Goal: Task Accomplishment & Management: Complete application form

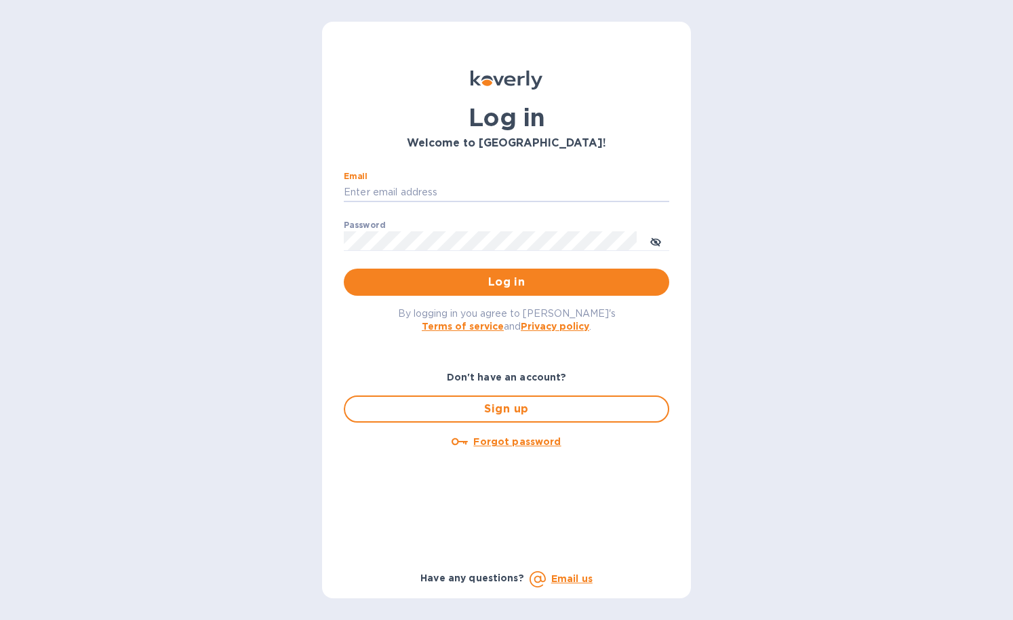
type input "Giacomo@gd-imports.com"
click at [506, 281] on button "Log in" at bounding box center [506, 281] width 325 height 27
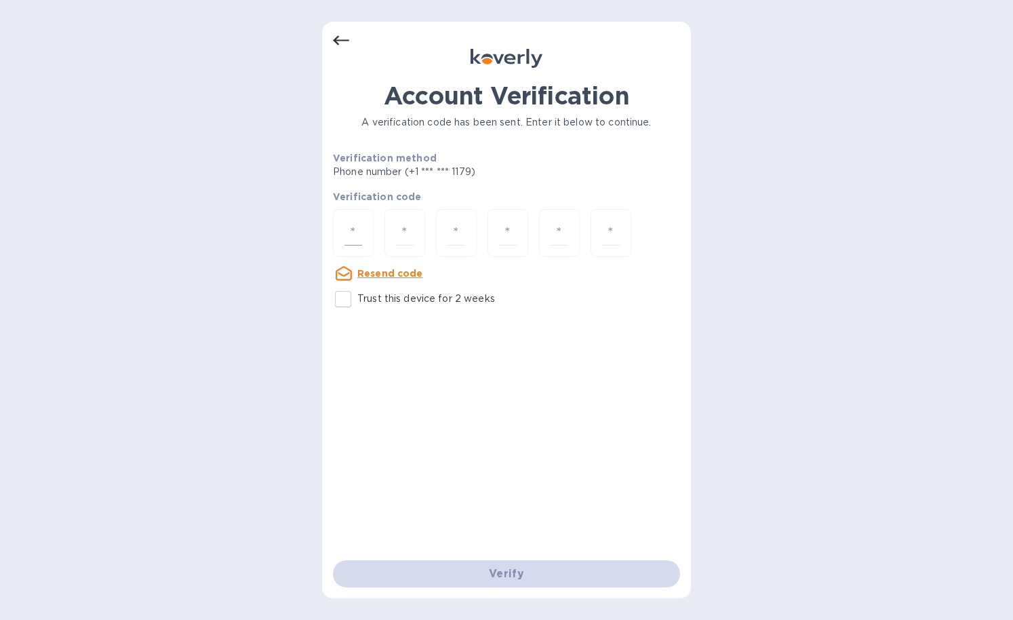
click at [349, 233] on input "number" at bounding box center [353, 232] width 18 height 25
type input "9"
type input "7"
type input "6"
type input "8"
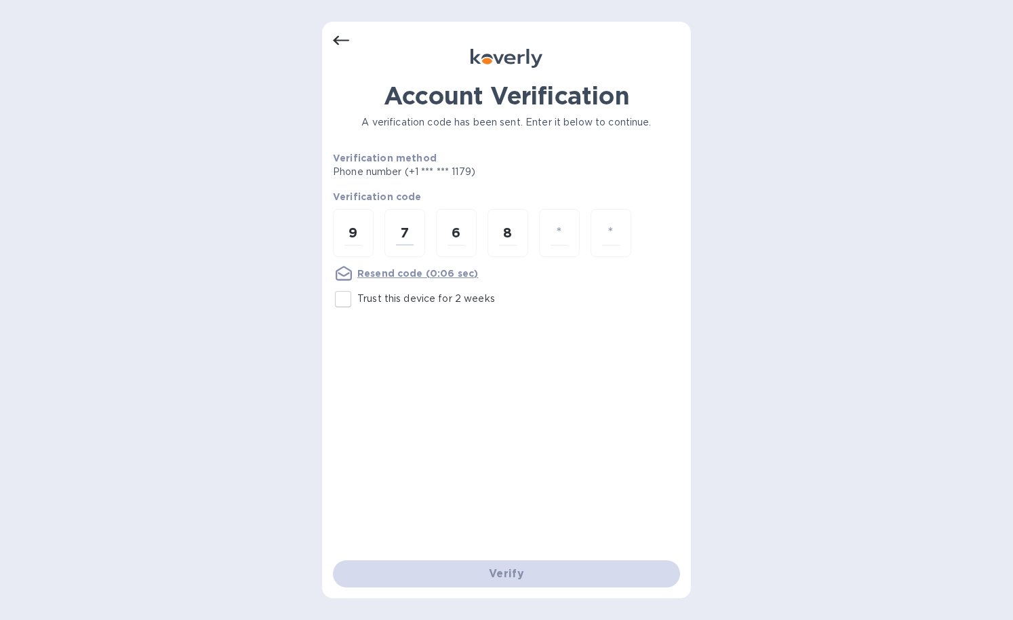
type input "8"
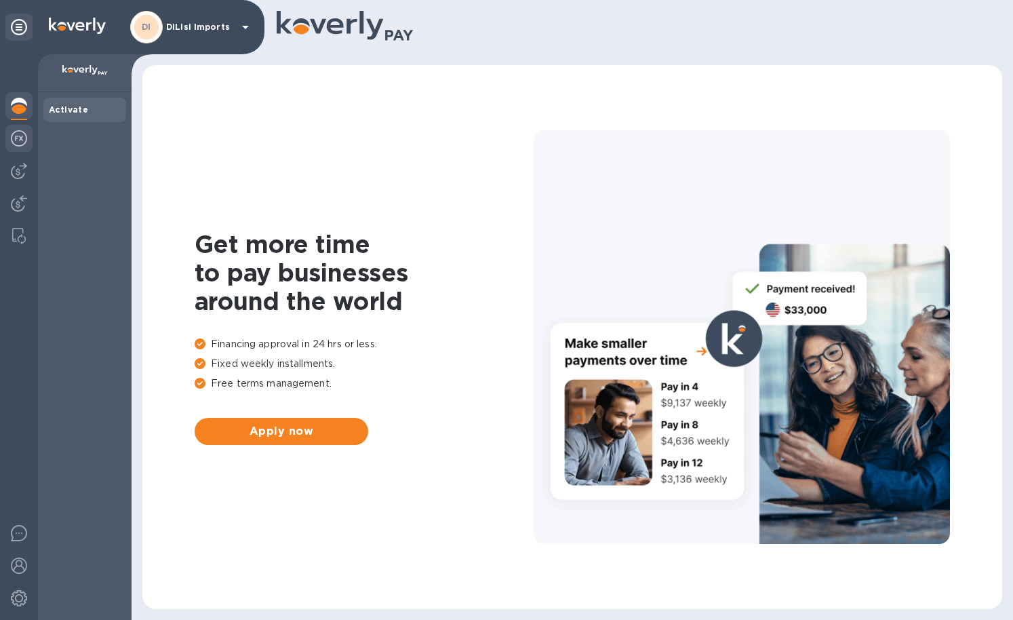
click at [18, 139] on img at bounding box center [19, 138] width 16 height 16
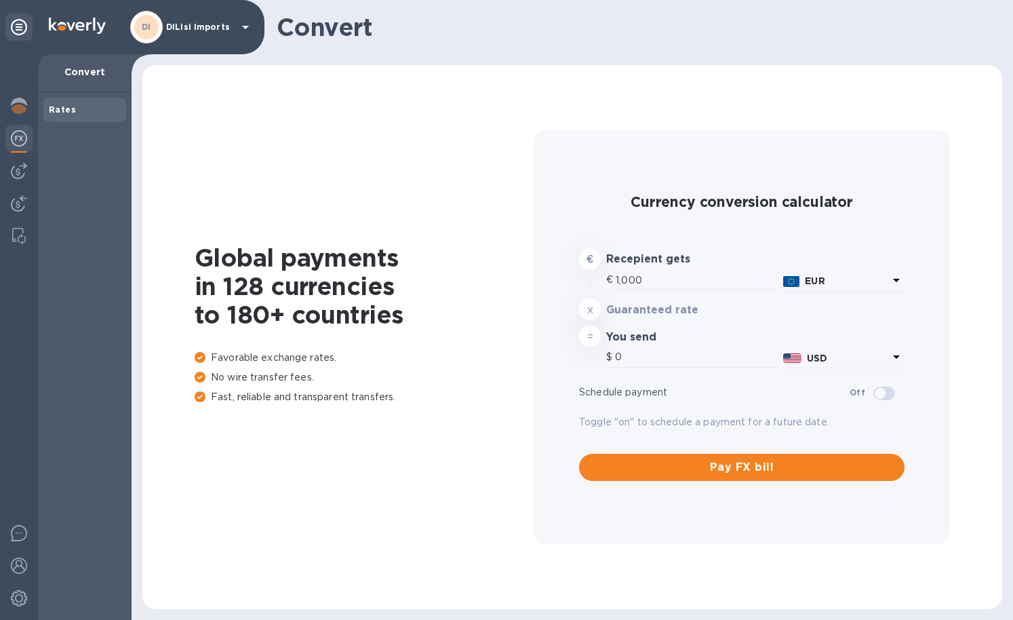
type input "1,167.01"
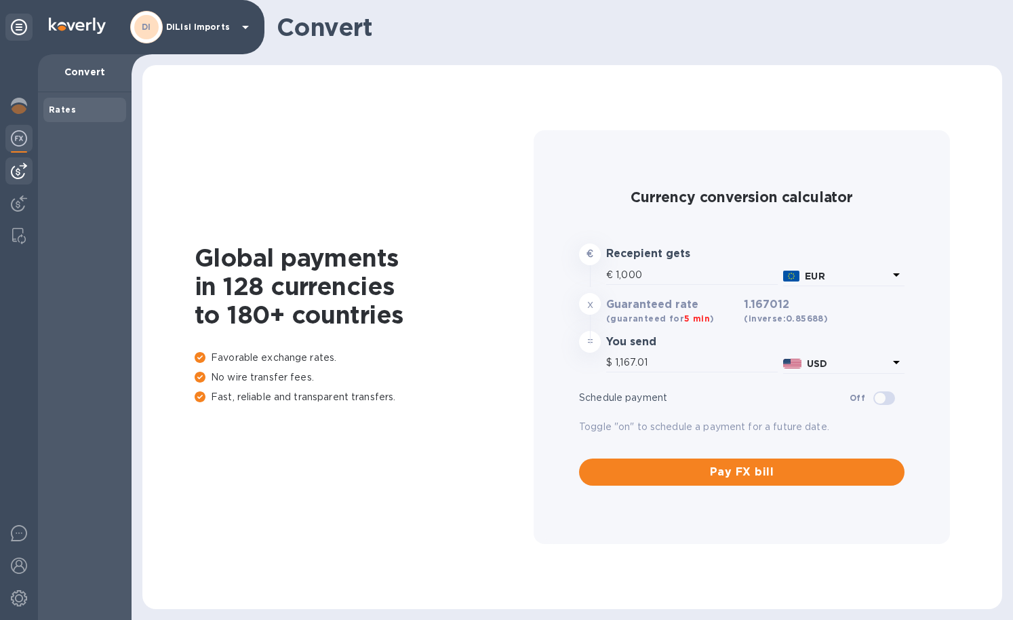
click at [20, 167] on img at bounding box center [19, 171] width 16 height 16
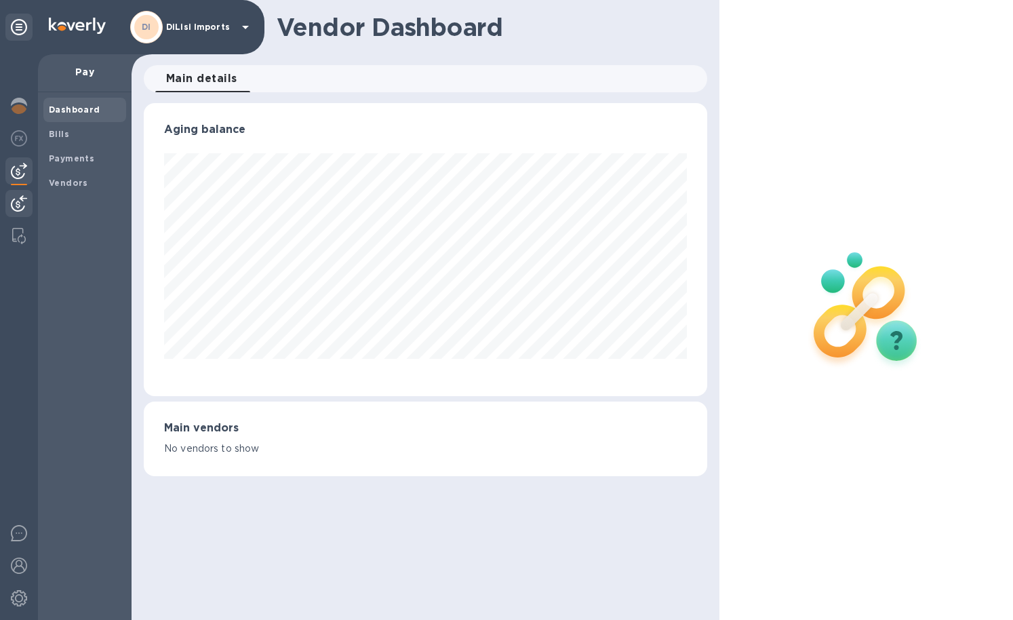
scroll to position [293, 563]
click at [71, 130] on span "Bills" at bounding box center [85, 134] width 72 height 14
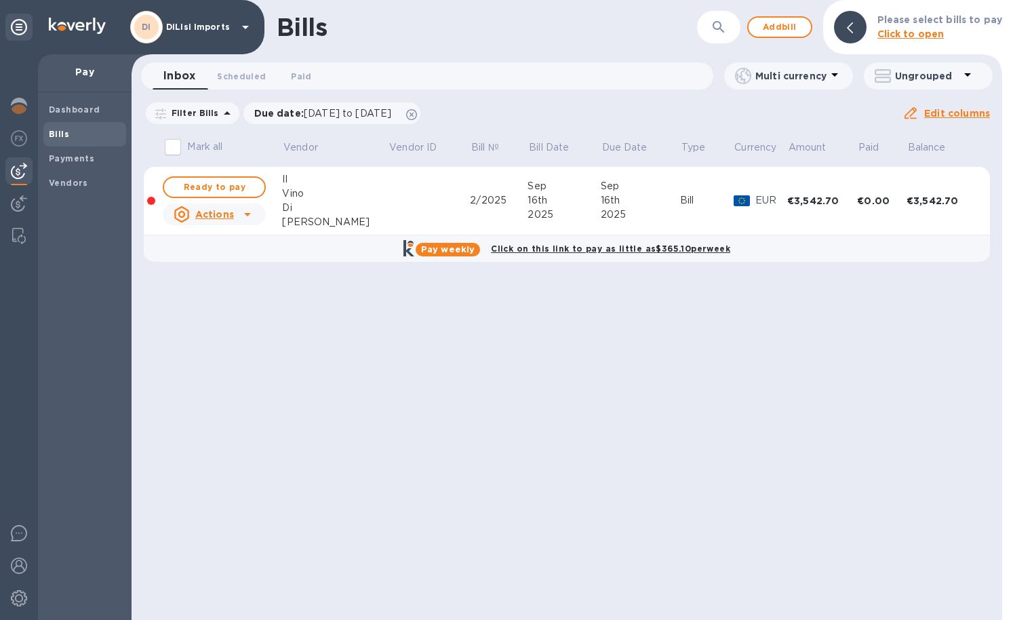
click at [961, 33] on p "Click to open" at bounding box center [939, 34] width 125 height 14
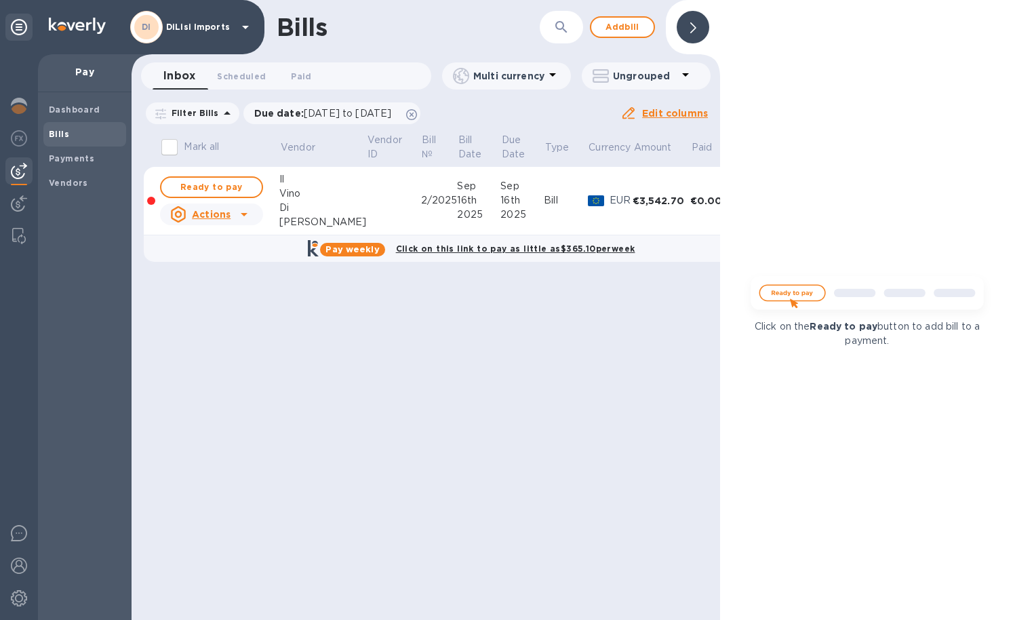
click at [711, 30] on div at bounding box center [692, 26] width 43 height 43
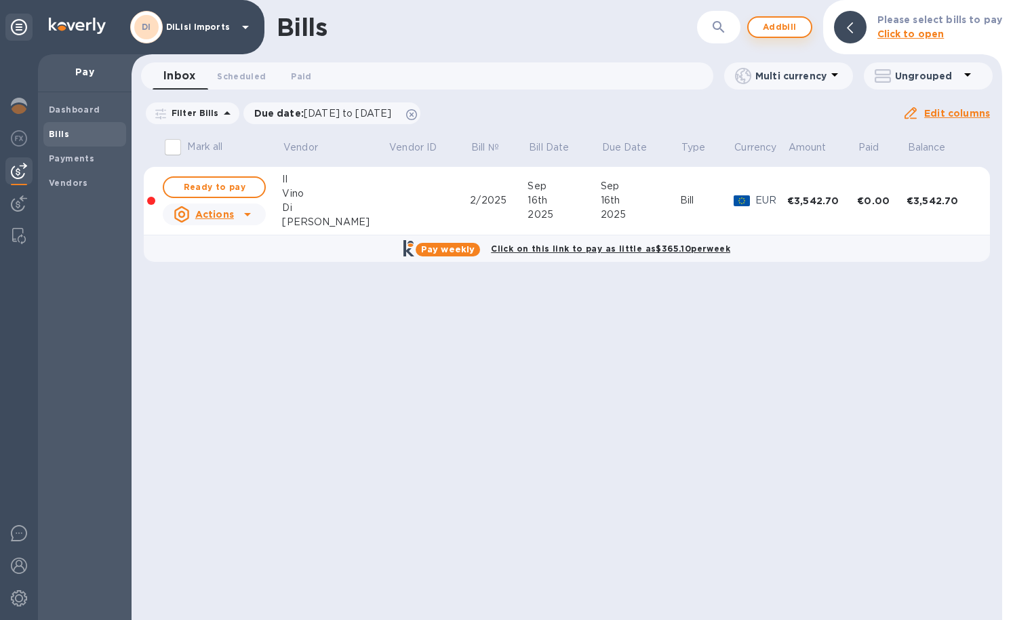
click at [790, 35] on button "Add bill" at bounding box center [779, 27] width 65 height 22
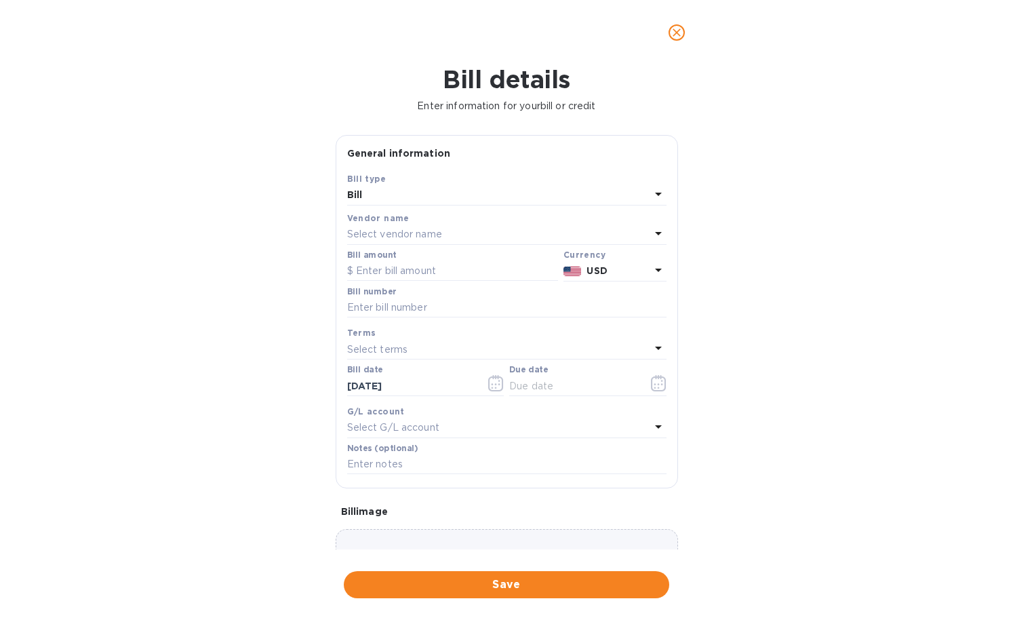
click at [481, 230] on div "Select vendor name" at bounding box center [498, 234] width 303 height 19
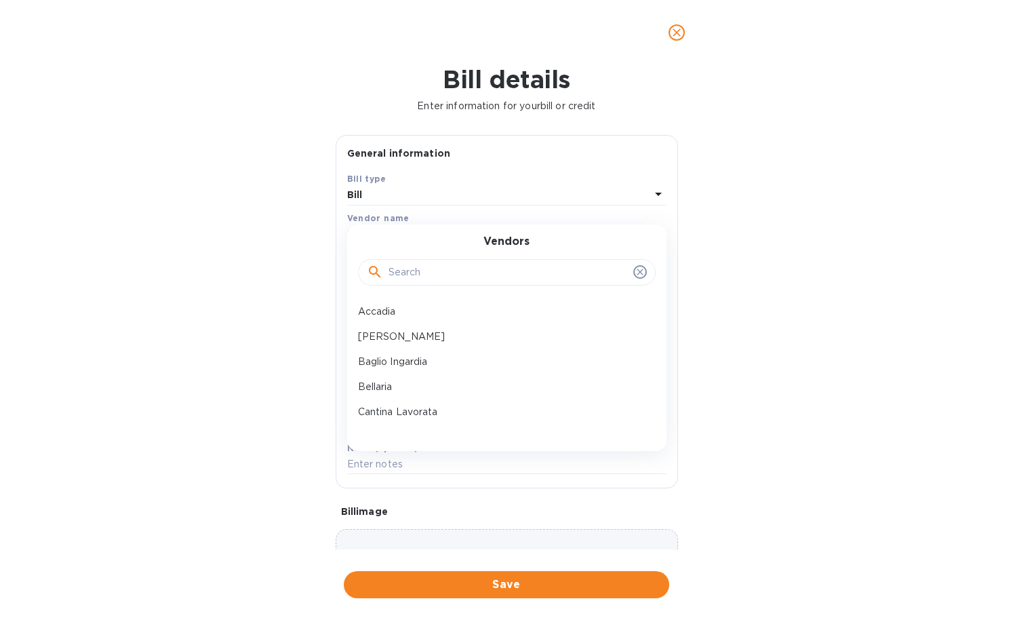
click at [460, 275] on input "text" at bounding box center [507, 272] width 239 height 20
type input "es"
click at [434, 325] on div "Essenza Mediterranea" at bounding box center [502, 336] width 298 height 25
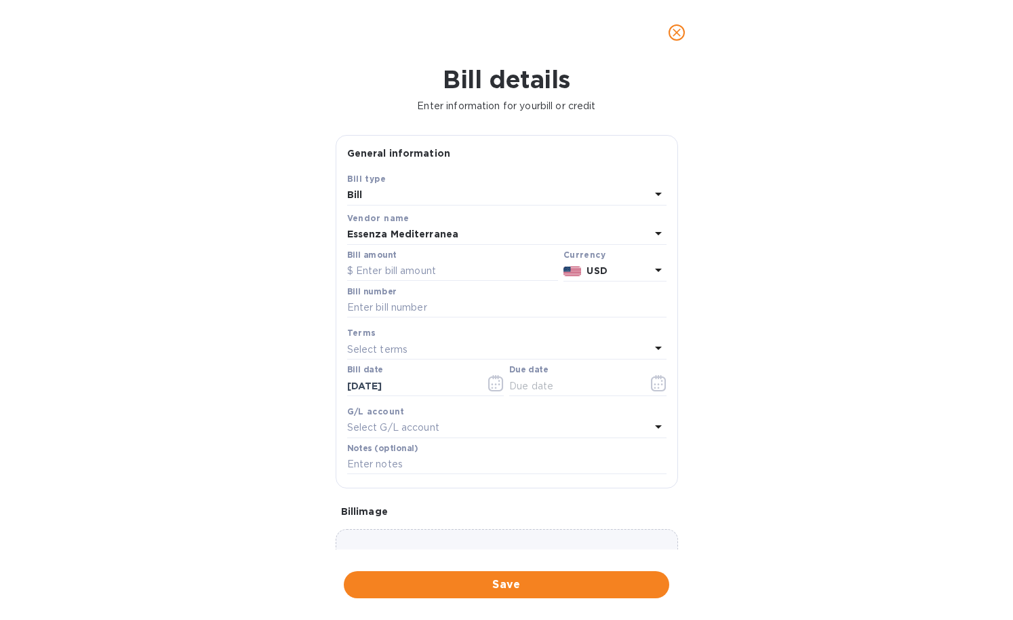
click at [594, 256] on b "Currency" at bounding box center [584, 254] width 42 height 10
click at [592, 268] on b "USD" at bounding box center [596, 270] width 20 height 11
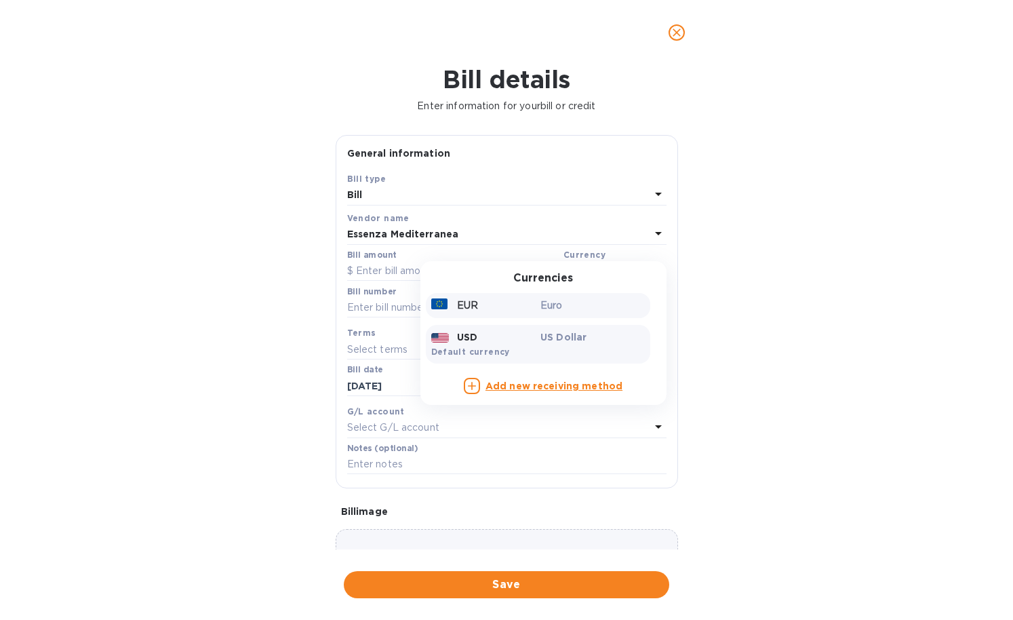
click at [567, 308] on p "Euro" at bounding box center [592, 305] width 104 height 14
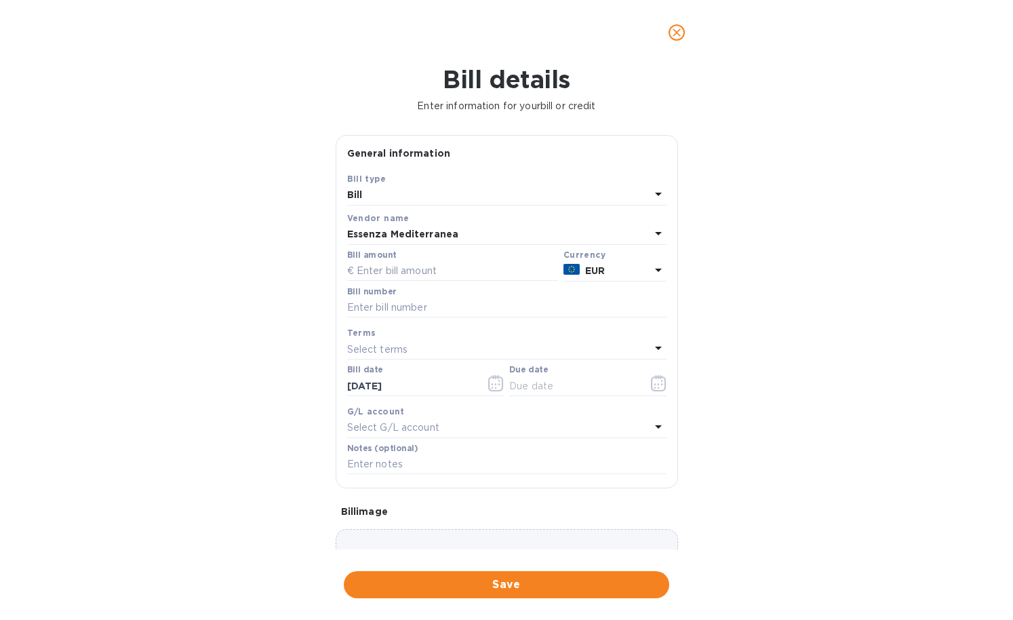
click at [433, 318] on div at bounding box center [506, 318] width 319 height 3
click at [426, 309] on input "text" at bounding box center [506, 308] width 319 height 20
paste input "8/001"
type input "8/001"
click at [380, 270] on input "text" at bounding box center [452, 271] width 211 height 20
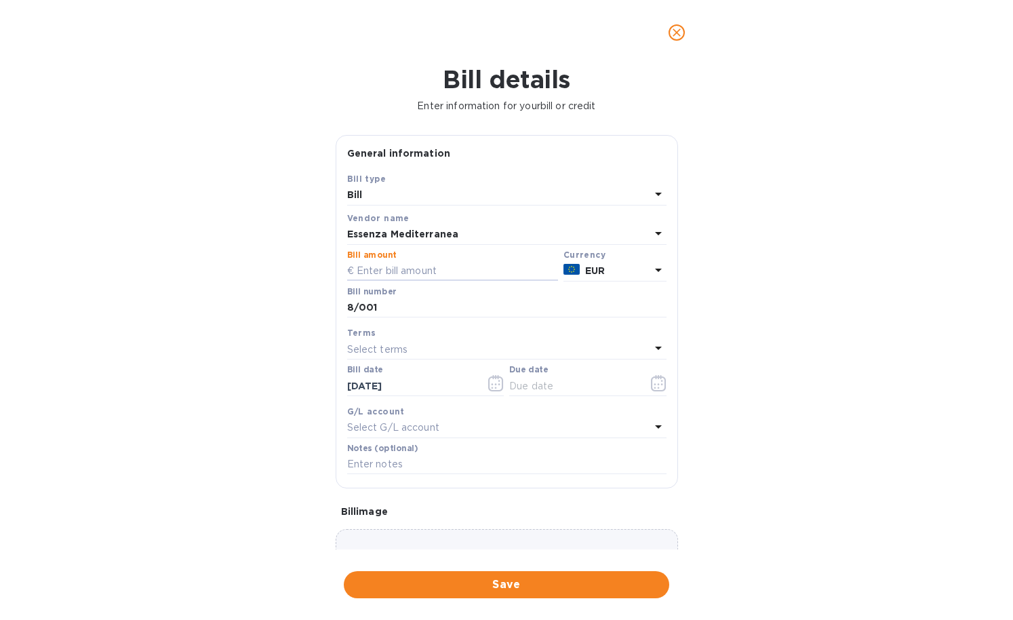
click at [413, 334] on div "Terms" at bounding box center [506, 332] width 319 height 14
click at [405, 351] on p "Select terms" at bounding box center [377, 349] width 61 height 14
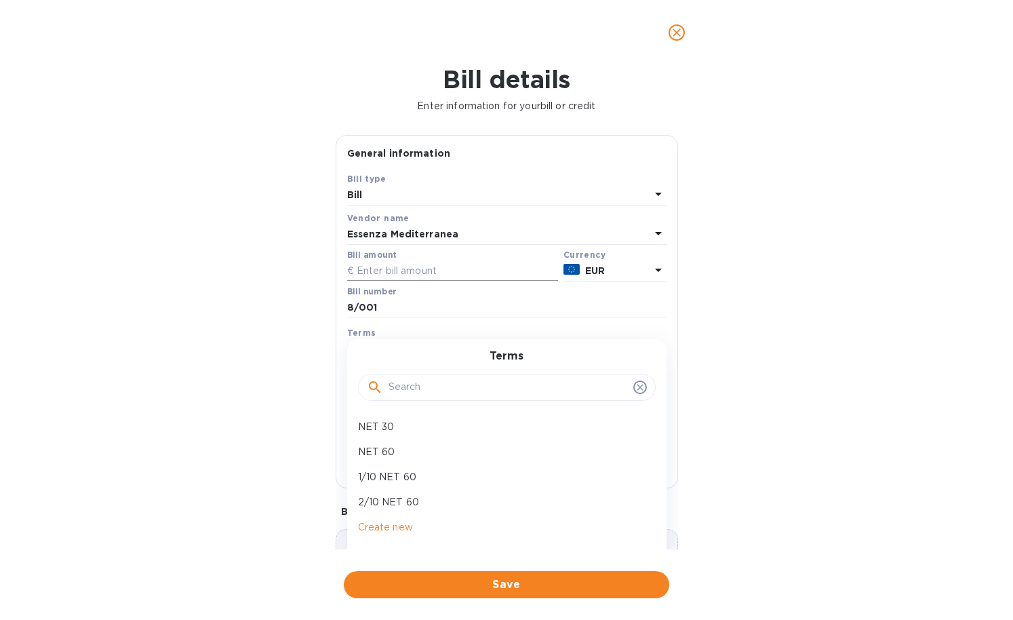
click at [393, 266] on input "text" at bounding box center [452, 271] width 211 height 20
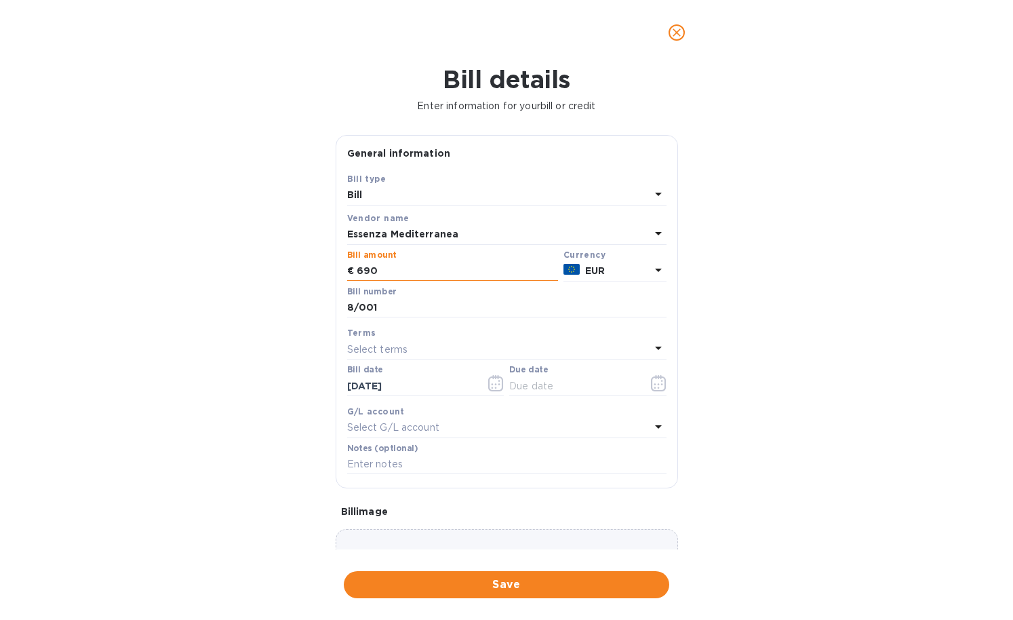
type input "6,903"
click at [849, 286] on div "Bill details Enter information for your bill or credit General information Save…" at bounding box center [506, 342] width 1013 height 555
click at [660, 383] on icon "button" at bounding box center [661, 384] width 2 height 2
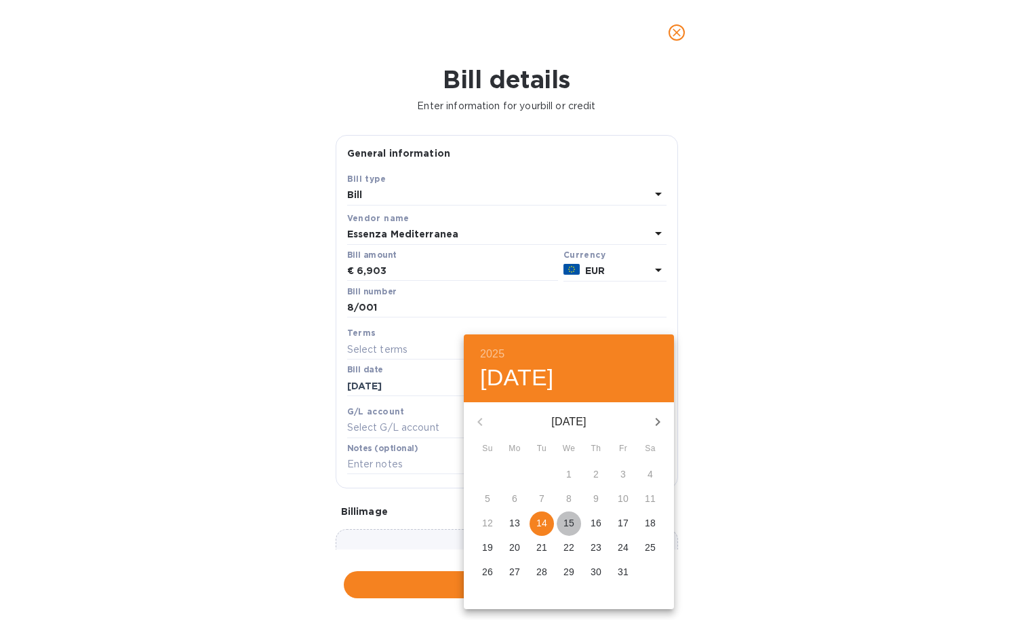
click at [561, 521] on span "15" at bounding box center [569, 523] width 24 height 14
type input "[DATE]"
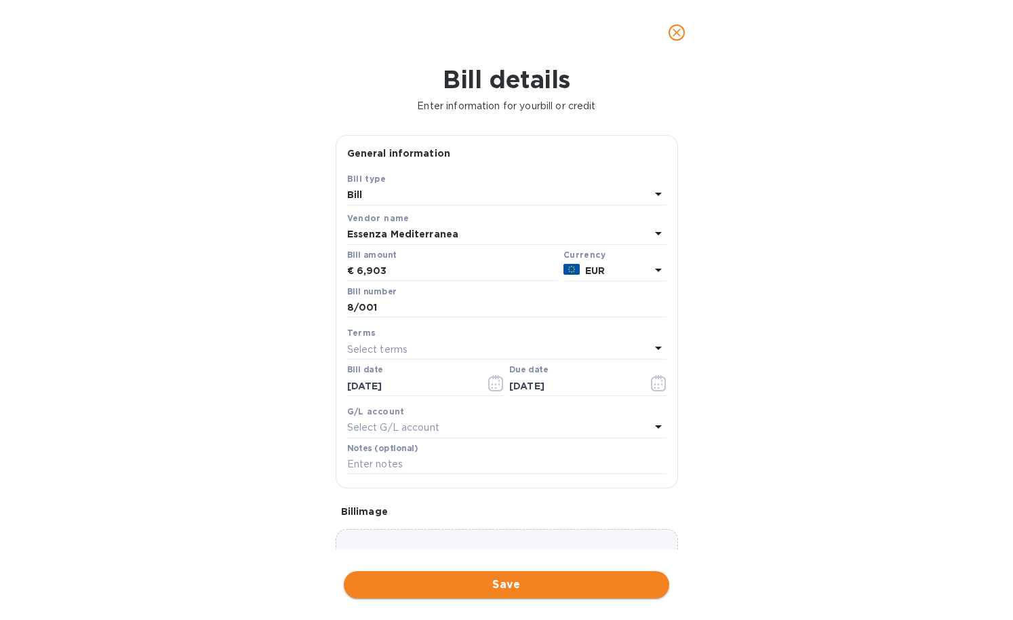
click at [546, 579] on span "Save" at bounding box center [507, 584] width 304 height 16
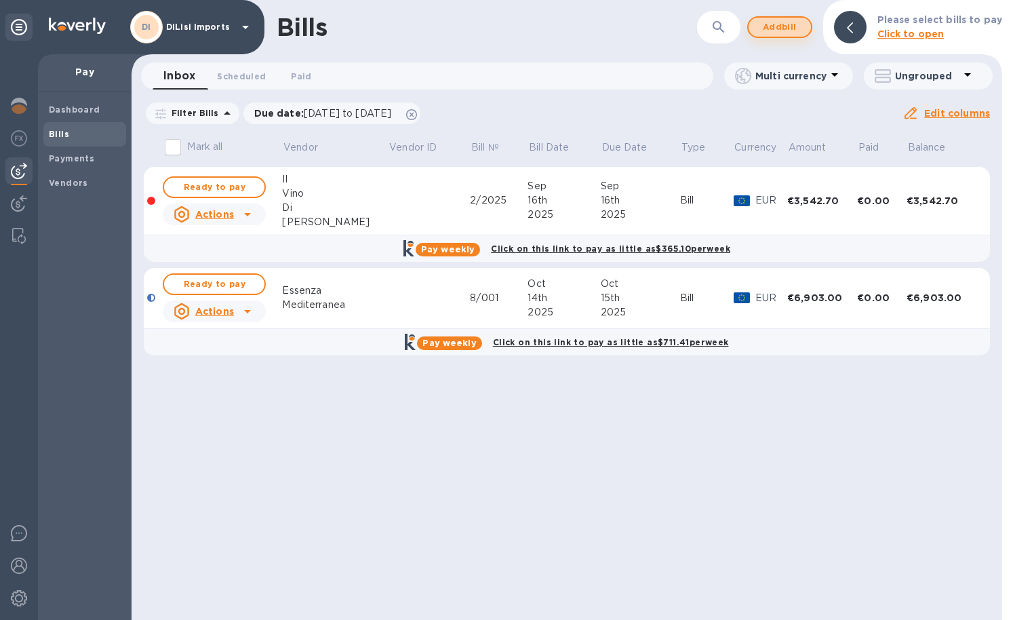
click at [799, 26] on span "Add bill" at bounding box center [779, 27] width 41 height 16
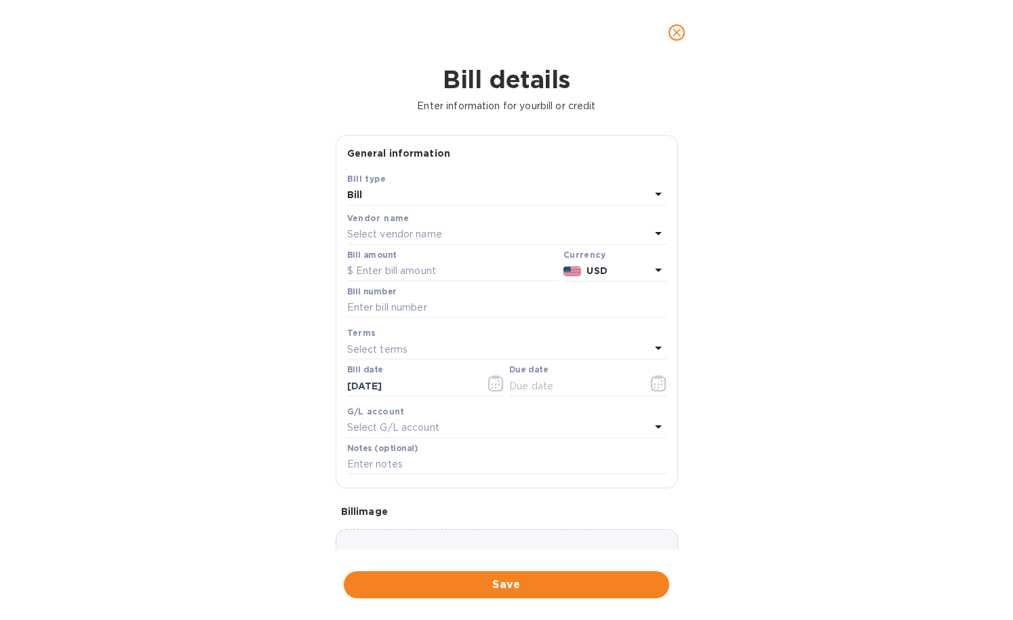
click at [428, 194] on div "Bill" at bounding box center [498, 195] width 303 height 19
click at [428, 194] on div "Bill type Bill Credit" at bounding box center [506, 235] width 319 height 101
click at [731, 231] on div "Bill details Enter information for your bill or credit General information Save…" at bounding box center [506, 342] width 1013 height 555
click at [397, 227] on p "Select vendor name" at bounding box center [394, 234] width 95 height 14
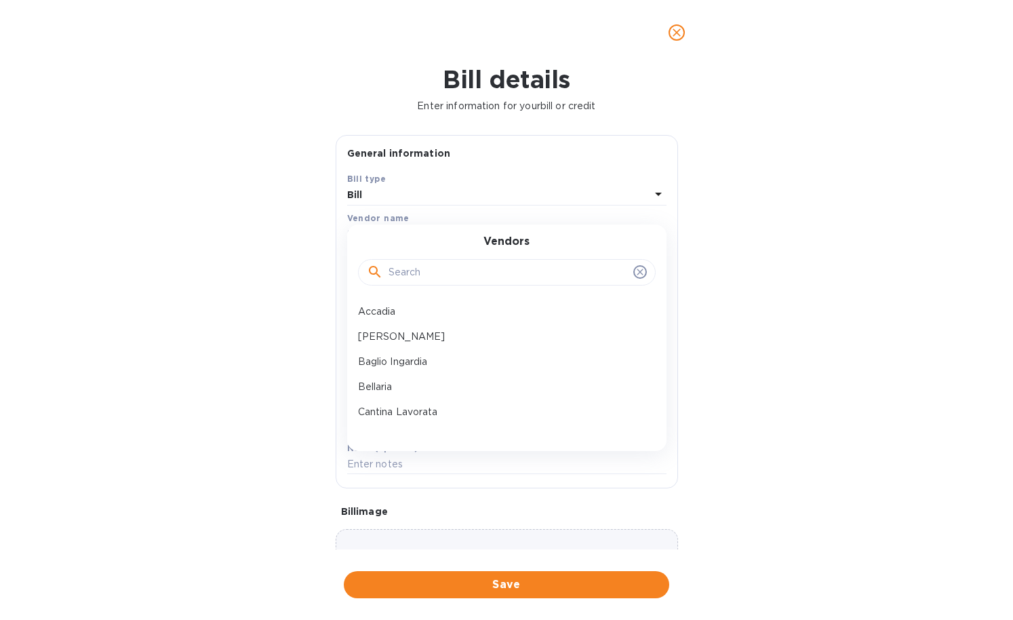
click at [414, 268] on input "text" at bounding box center [507, 272] width 239 height 20
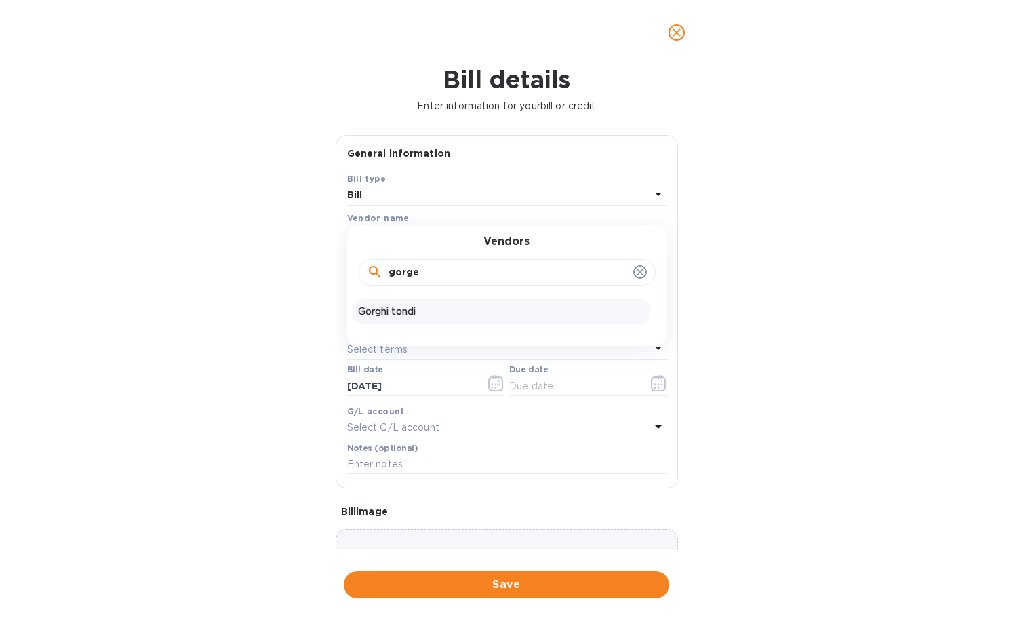
type input "gorge"
click at [398, 313] on p "Gorghi tondi" at bounding box center [501, 311] width 287 height 14
click at [601, 275] on p "USD" at bounding box center [617, 271] width 63 height 14
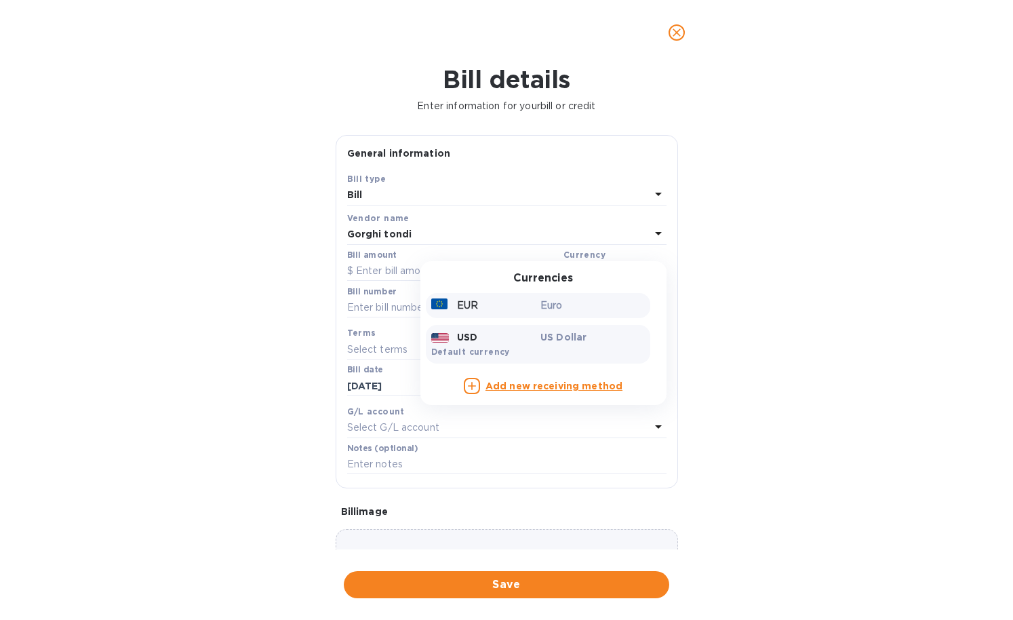
click at [581, 302] on p "Euro" at bounding box center [592, 305] width 104 height 14
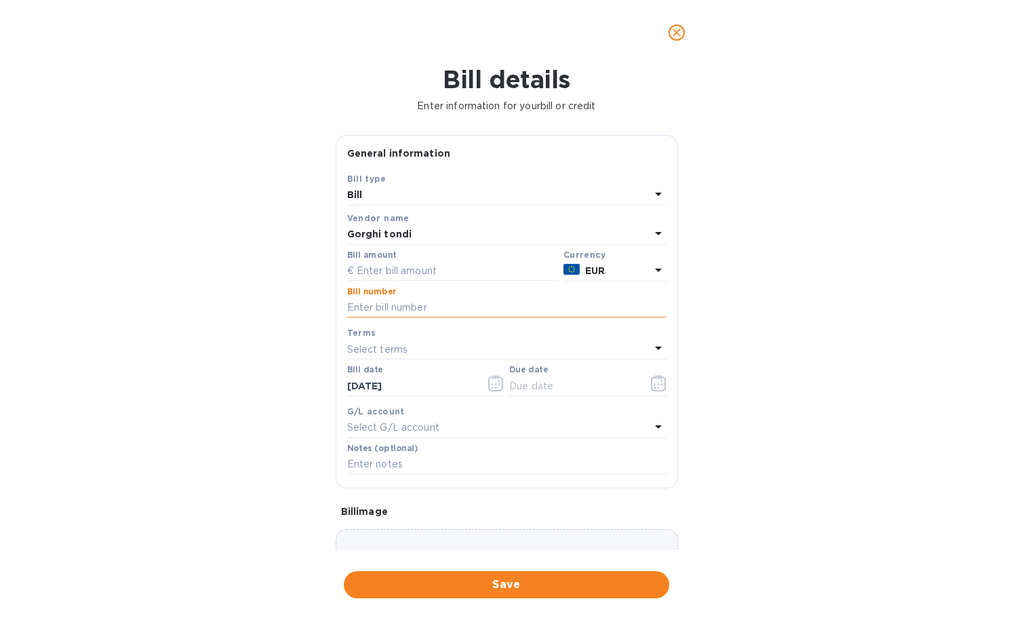
click at [435, 306] on input "text" at bounding box center [506, 308] width 319 height 20
paste input "[DATE]"
type input "[DATE]"
click at [385, 268] on input "text" at bounding box center [452, 271] width 211 height 20
type input "7,008.4"
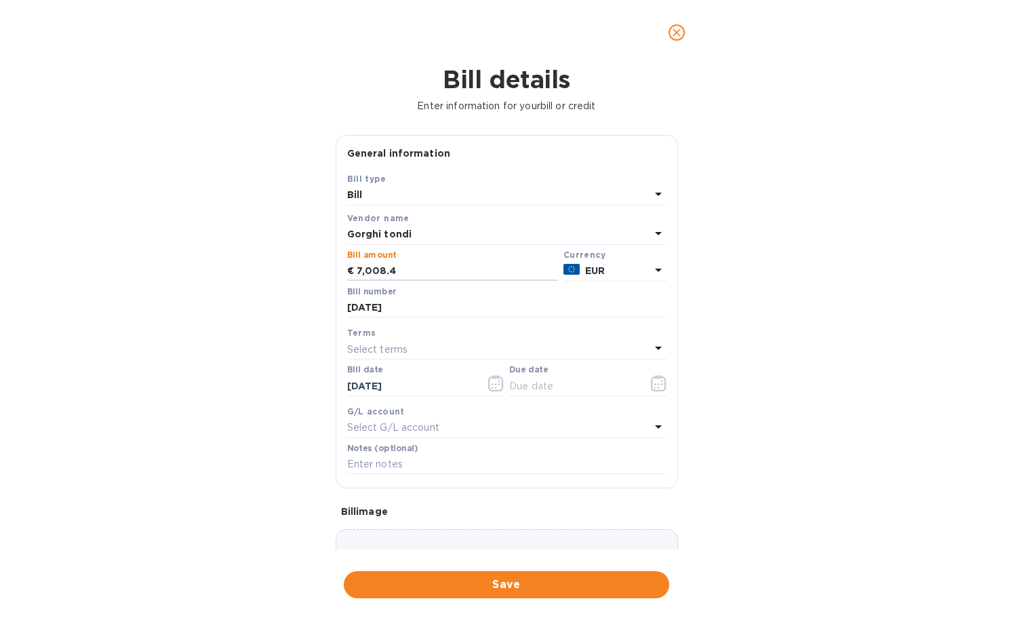
click at [833, 366] on div "Bill details Enter information for your bill or credit General information Save…" at bounding box center [506, 342] width 1013 height 555
click at [651, 376] on icon "button" at bounding box center [659, 383] width 16 height 16
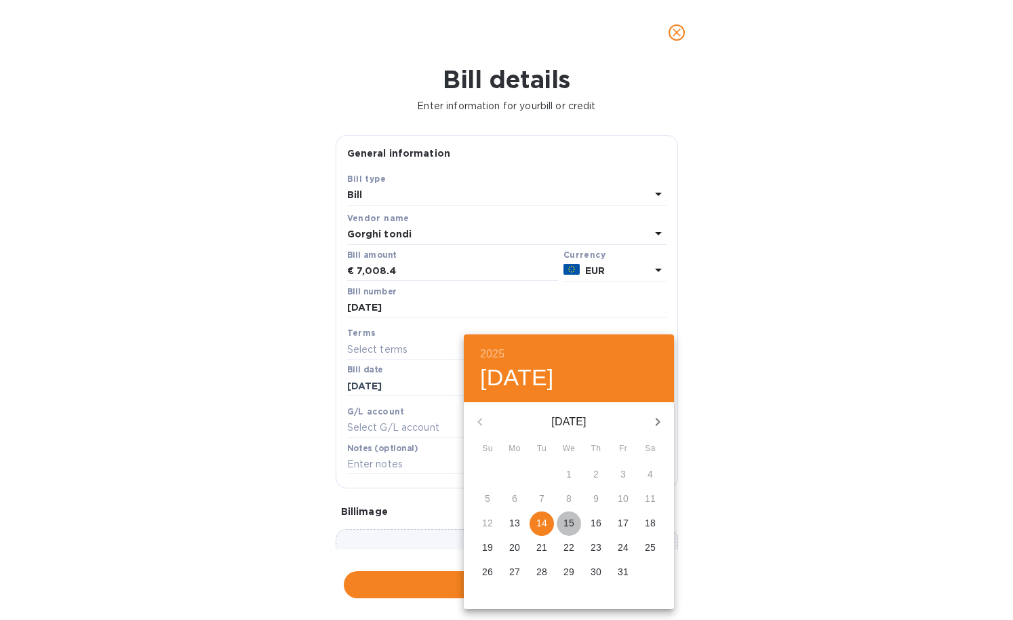
click at [565, 523] on p "15" at bounding box center [568, 523] width 11 height 14
type input "[DATE]"
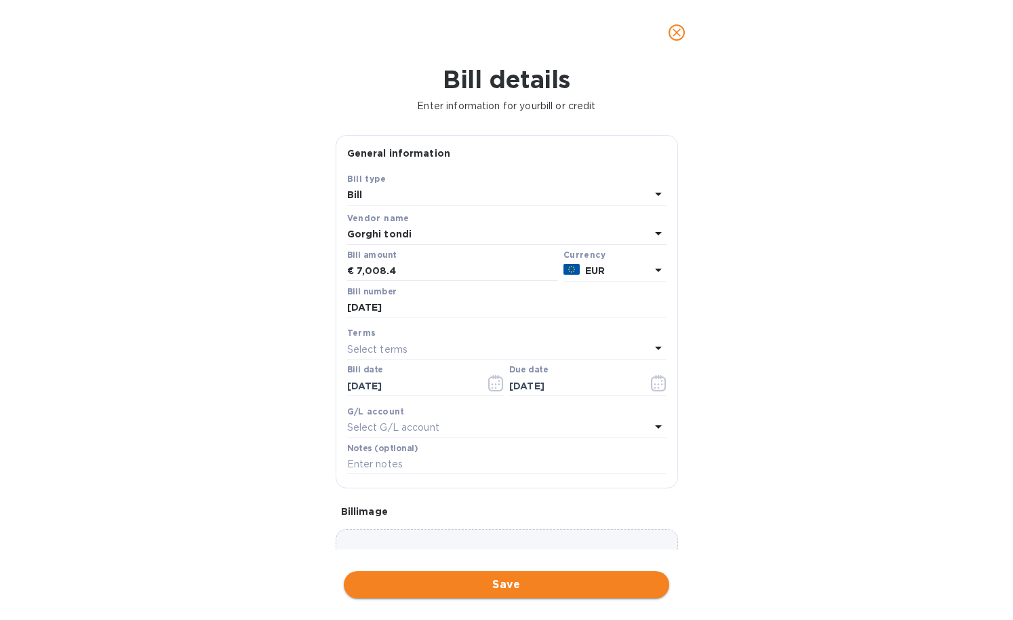
click at [546, 578] on span "Save" at bounding box center [507, 584] width 304 height 16
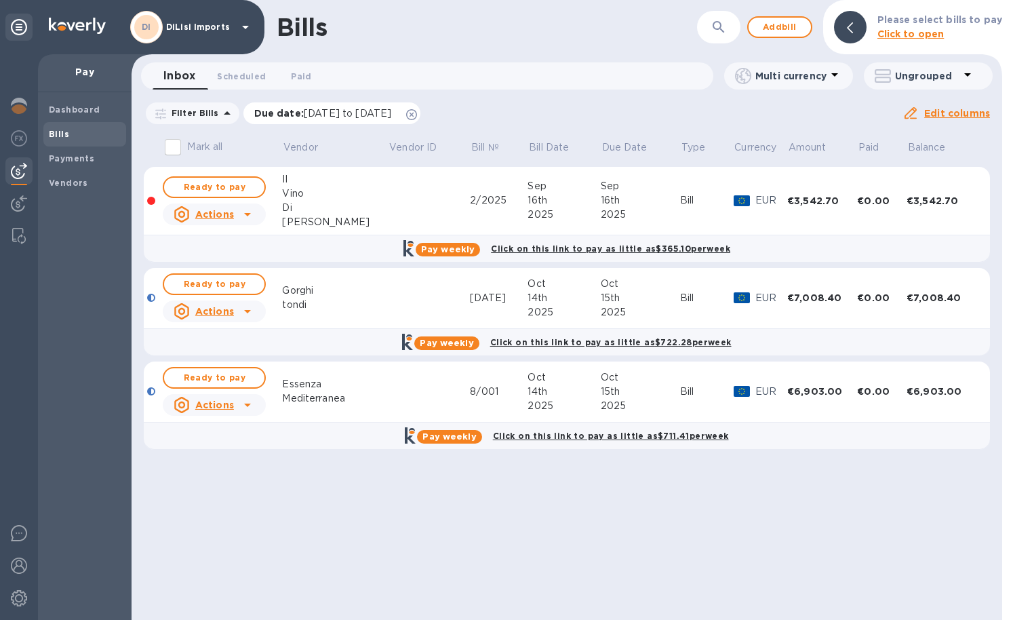
click at [417, 117] on icon at bounding box center [411, 114] width 11 height 11
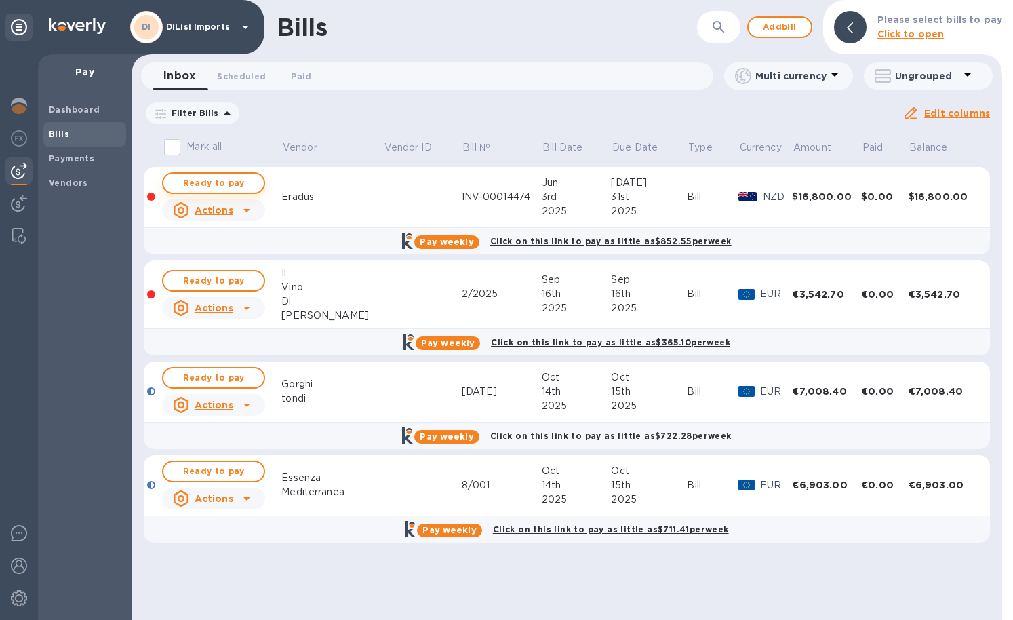
click at [226, 180] on span "Ready to pay" at bounding box center [213, 183] width 79 height 16
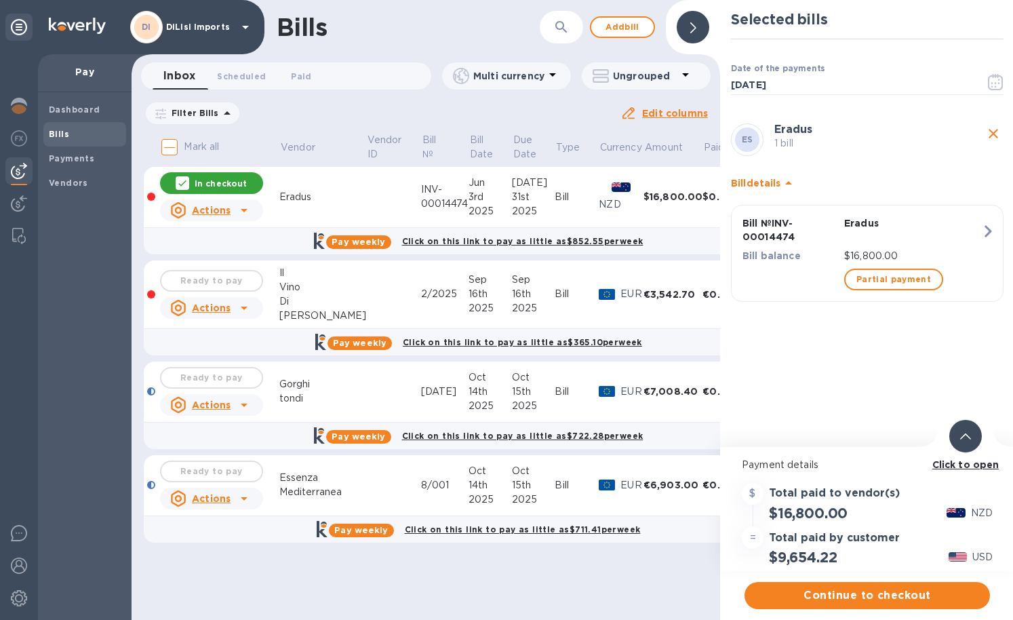
click at [226, 180] on p "In checkout" at bounding box center [221, 184] width 52 height 12
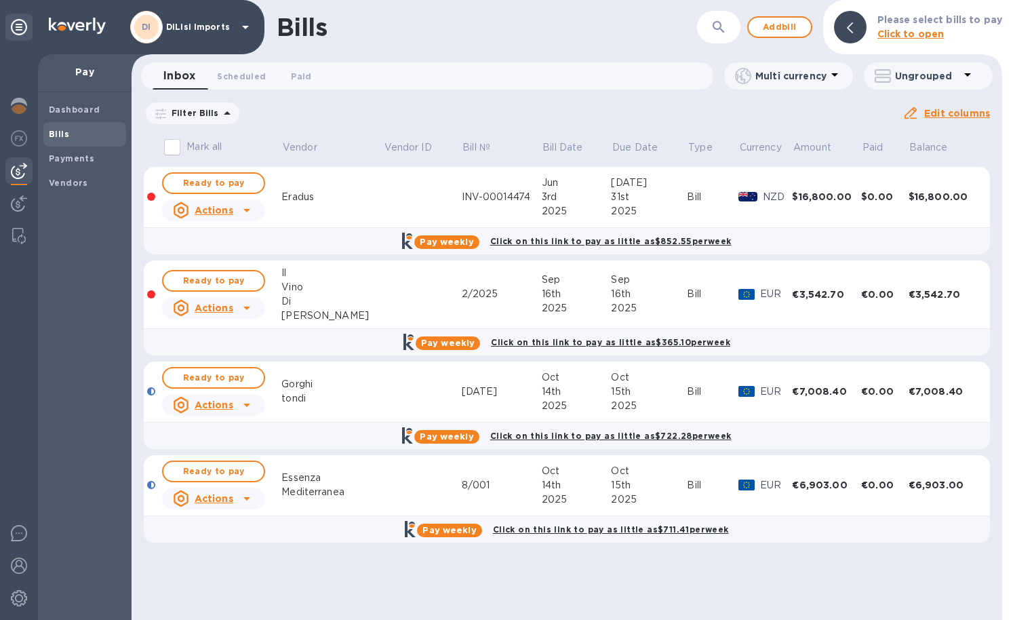
click at [747, 195] on img at bounding box center [747, 196] width 19 height 9
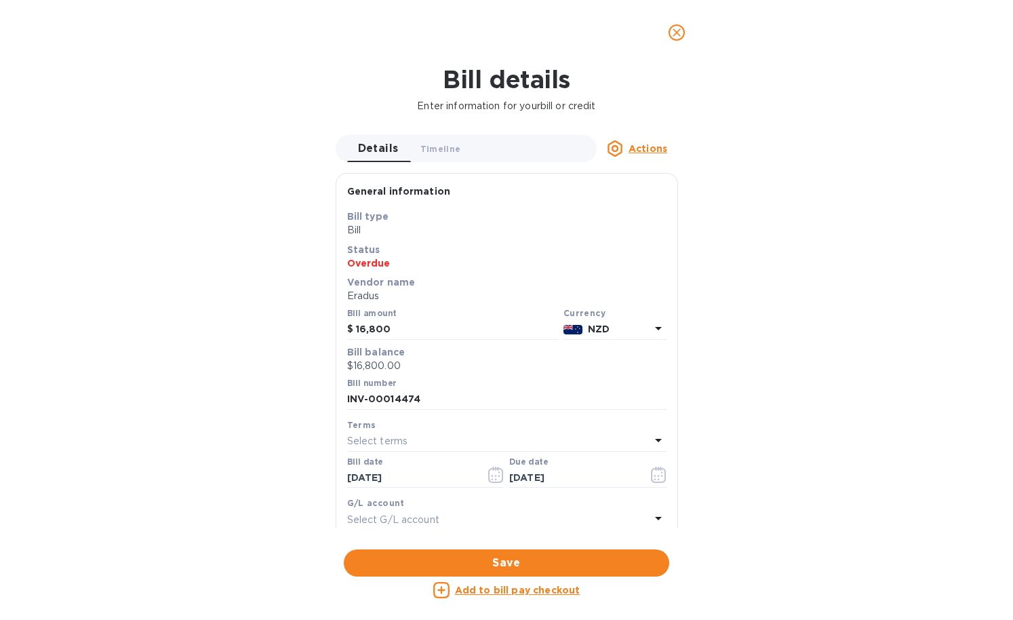
click at [617, 326] on p "NZD" at bounding box center [619, 329] width 62 height 14
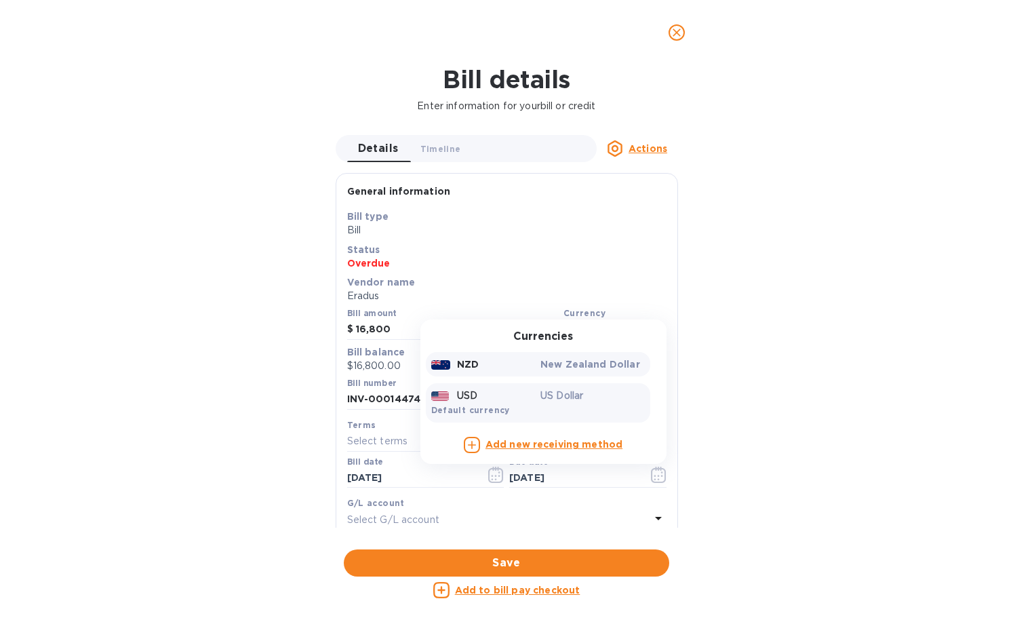
click at [552, 389] on p "US Dollar" at bounding box center [592, 395] width 104 height 14
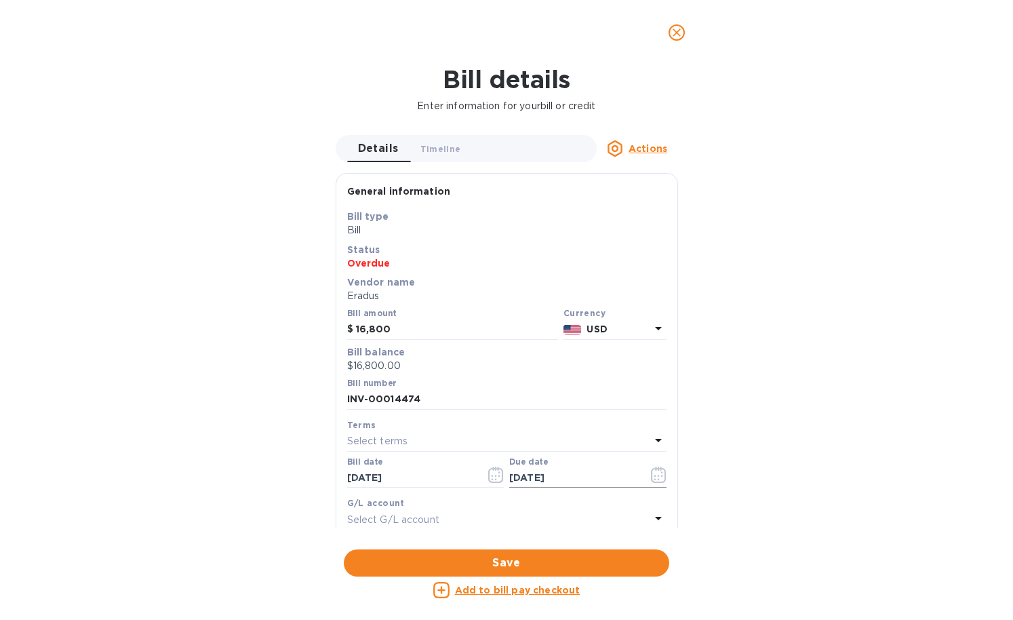
click at [653, 473] on icon "button" at bounding box center [659, 474] width 16 height 16
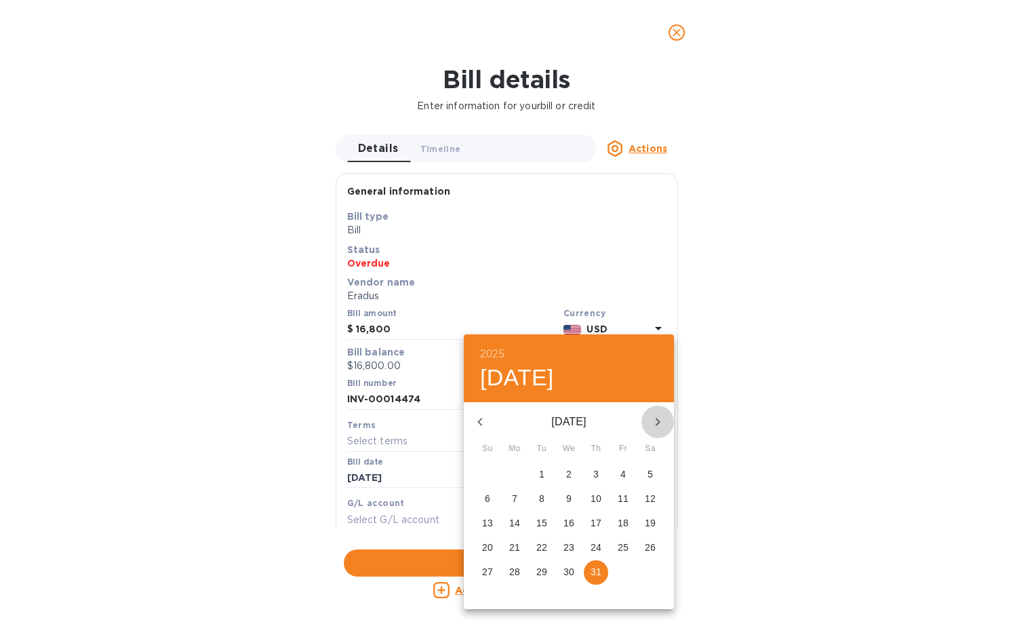
click at [657, 417] on icon "button" at bounding box center [657, 422] width 16 height 16
click at [601, 521] on span "16" at bounding box center [596, 523] width 24 height 14
type input "[DATE]"
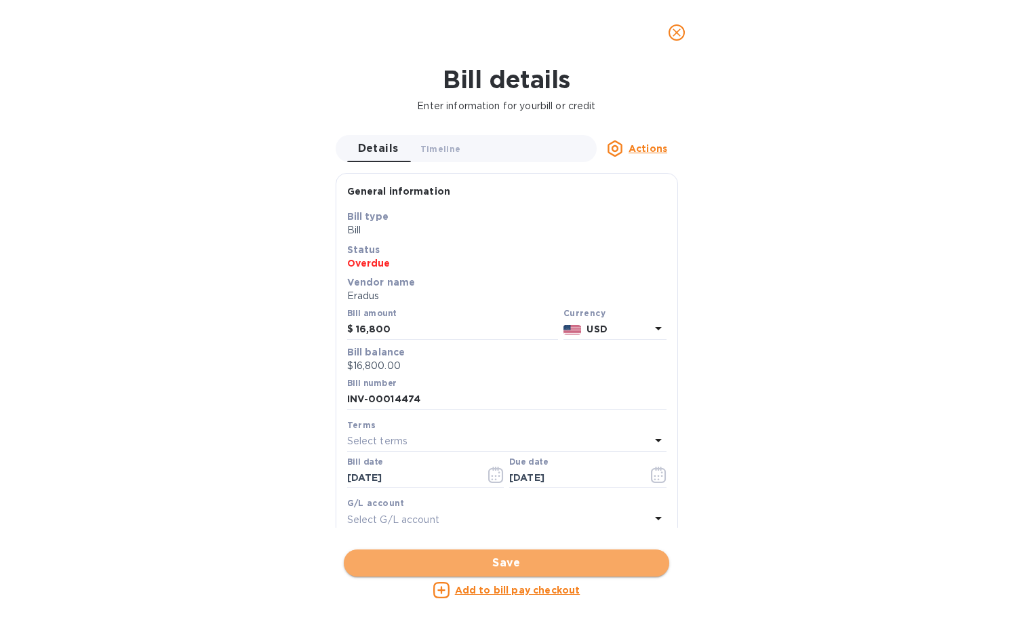
click at [545, 559] on span "Save" at bounding box center [507, 563] width 304 height 16
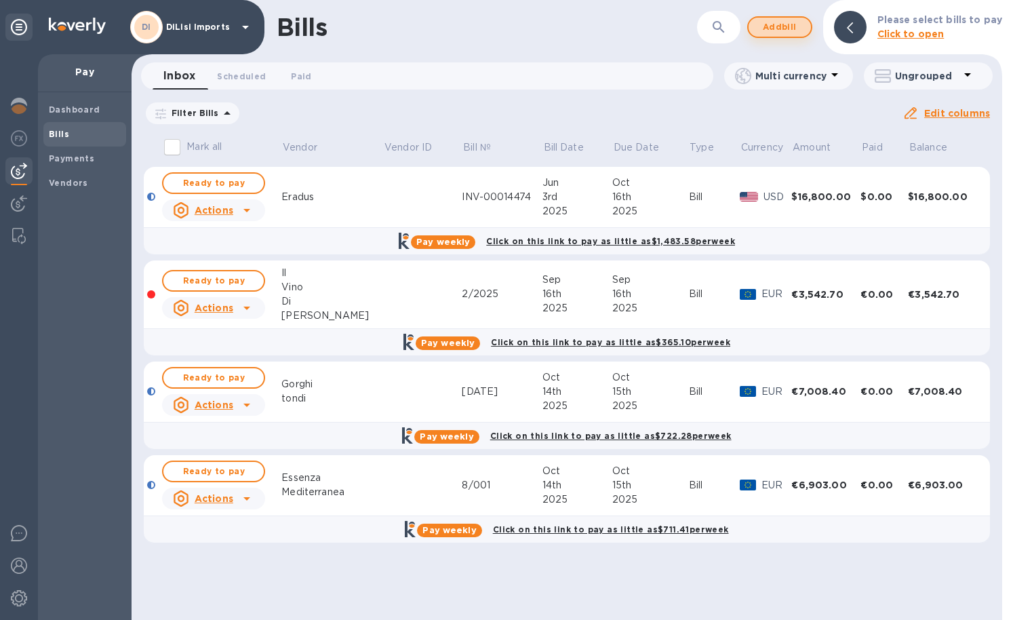
click at [795, 36] on button "Add bill" at bounding box center [779, 27] width 65 height 22
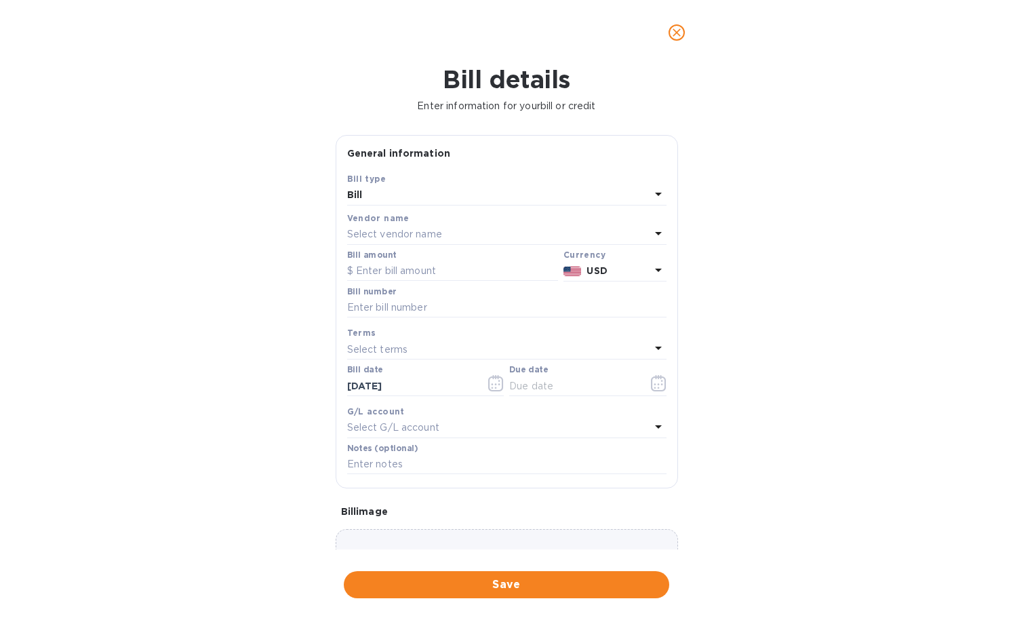
click at [500, 195] on div "Bill" at bounding box center [498, 195] width 303 height 19
click at [500, 196] on h3 "Bill type" at bounding box center [506, 202] width 47 height 13
click at [470, 225] on p "Bill" at bounding box center [501, 227] width 287 height 14
click at [425, 228] on p "Select vendor name" at bounding box center [394, 234] width 95 height 14
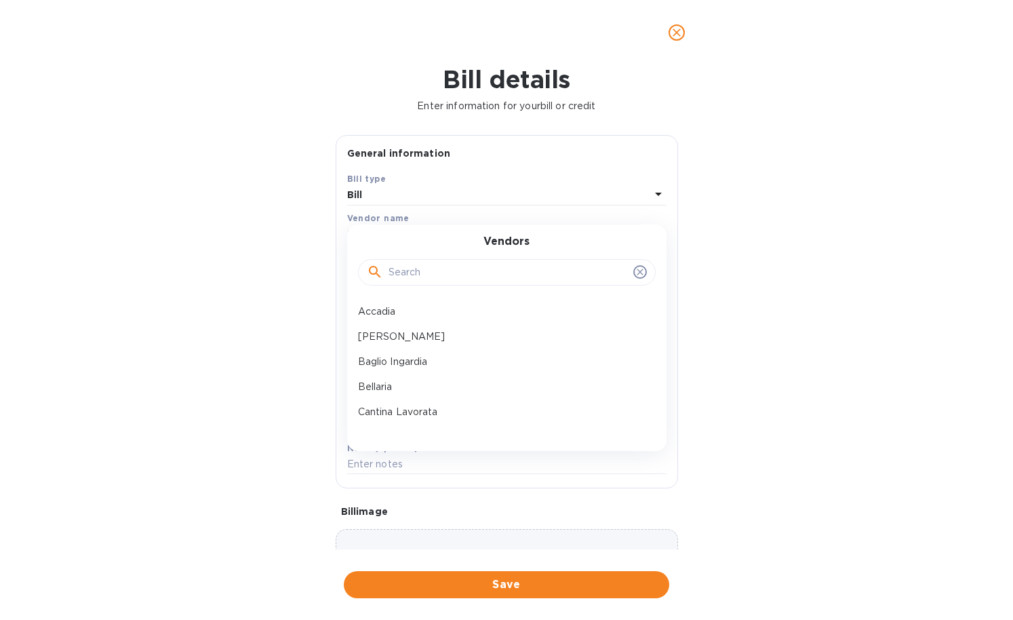
click at [422, 273] on input "text" at bounding box center [507, 272] width 239 height 20
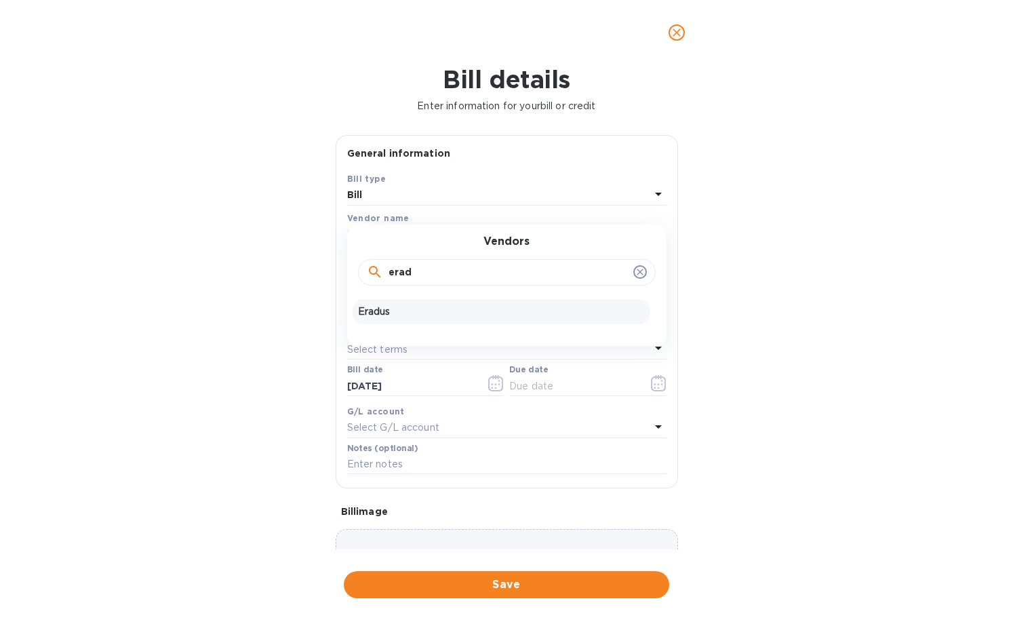
type input "erad"
click at [401, 308] on p "Eradus" at bounding box center [501, 311] width 287 height 14
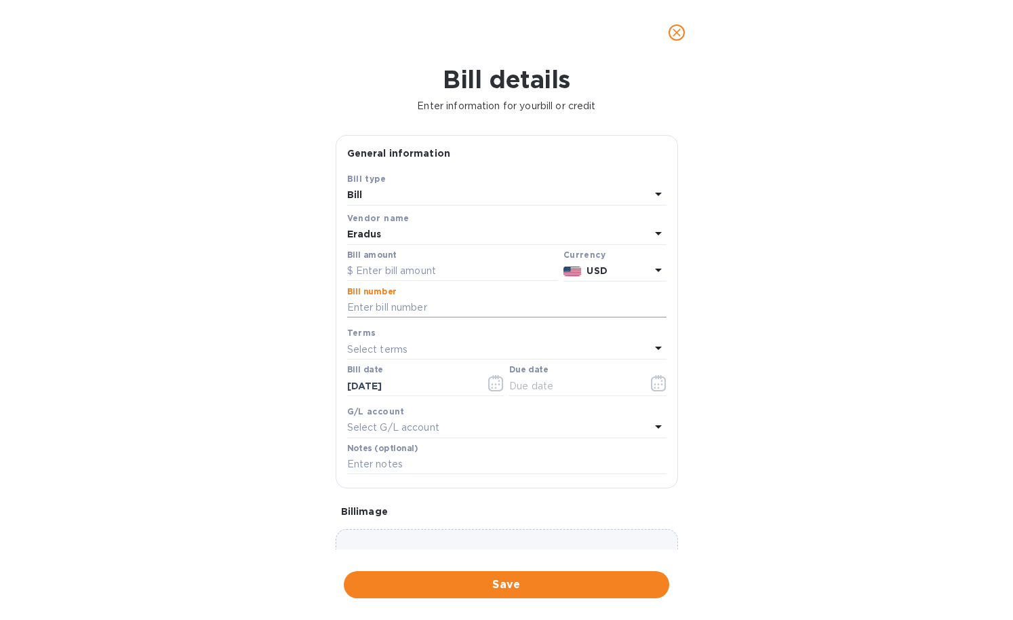
click at [437, 304] on input "text" at bounding box center [506, 308] width 319 height 20
paste input "INV-00014611"
type input "INV-00014611"
click at [397, 273] on input "text" at bounding box center [452, 271] width 211 height 20
type input "1,999.20"
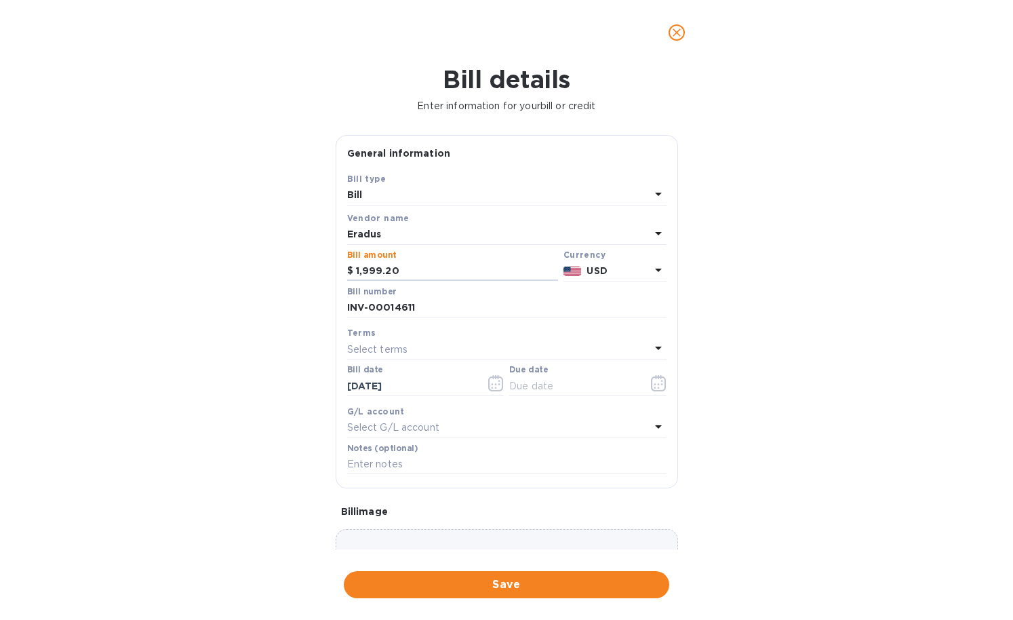
click at [794, 326] on div "Bill details Enter information for your bill or credit General information Save…" at bounding box center [506, 342] width 1013 height 555
click at [661, 383] on button "button" at bounding box center [659, 383] width 32 height 33
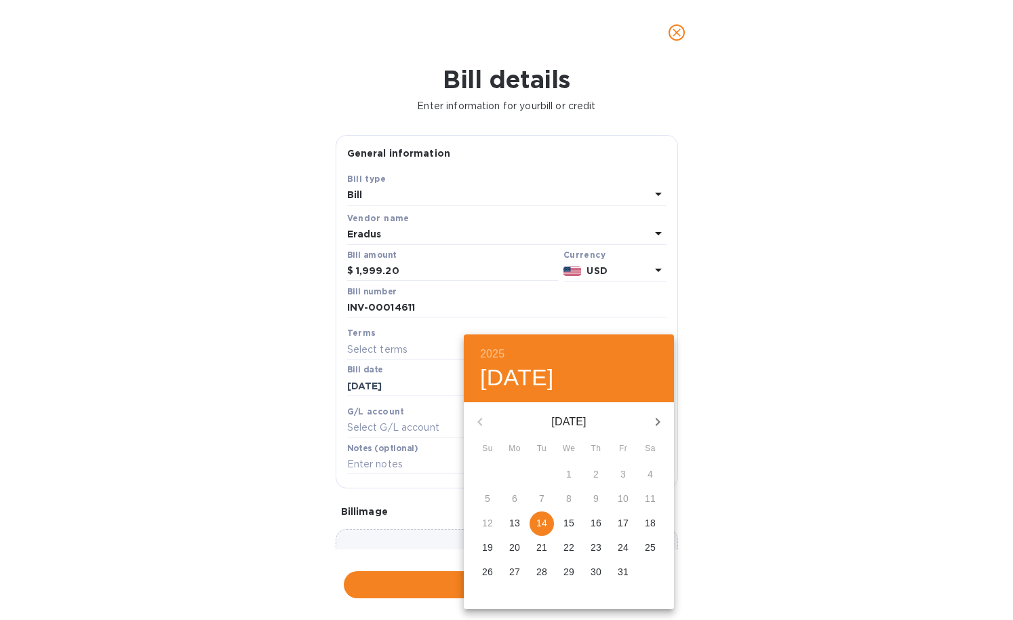
click at [567, 519] on p "15" at bounding box center [568, 523] width 11 height 14
type input "[DATE]"
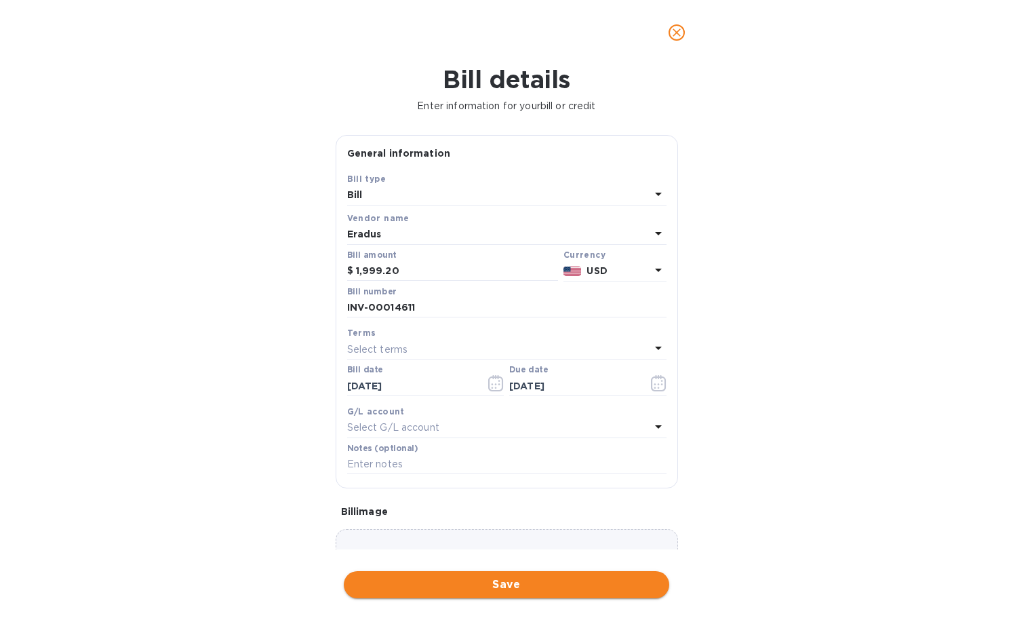
click at [546, 577] on span "Save" at bounding box center [507, 584] width 304 height 16
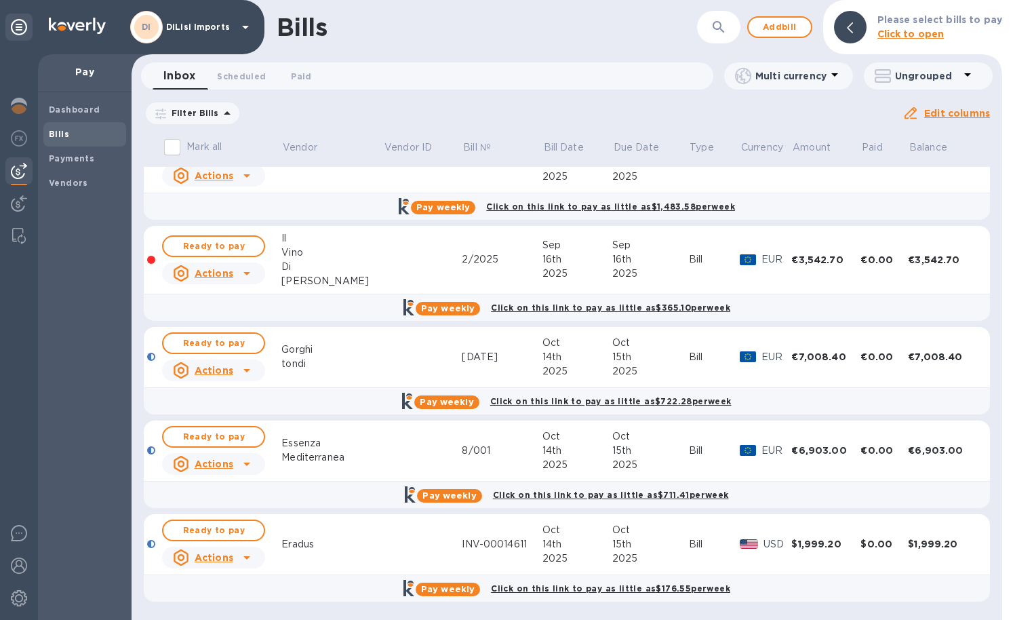
scroll to position [35, 0]
click at [239, 527] on span "Ready to pay" at bounding box center [213, 530] width 79 height 16
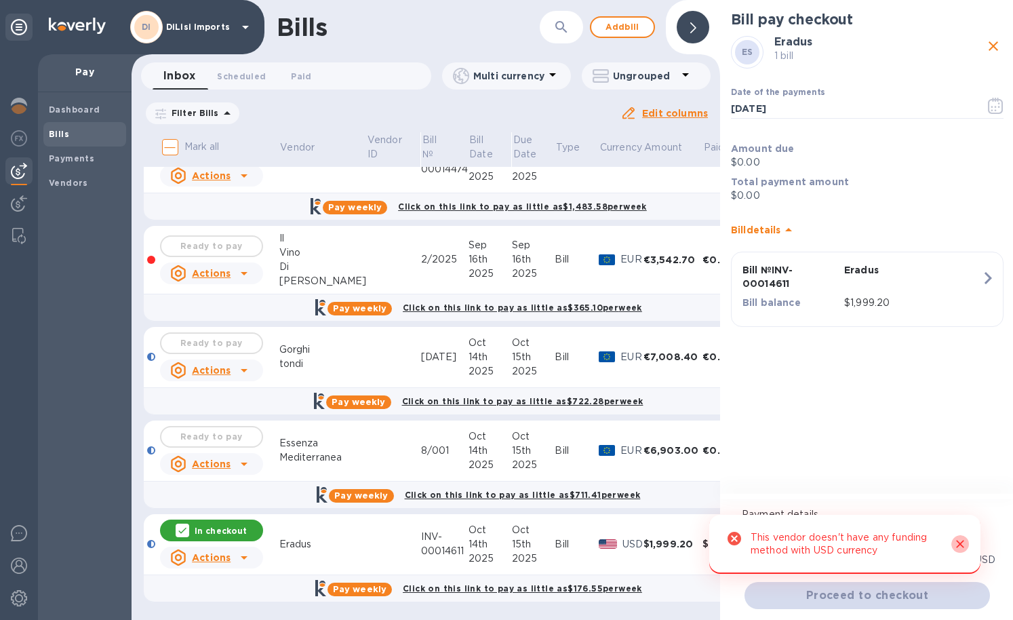
click at [961, 549] on icon "Close" at bounding box center [960, 544] width 14 height 14
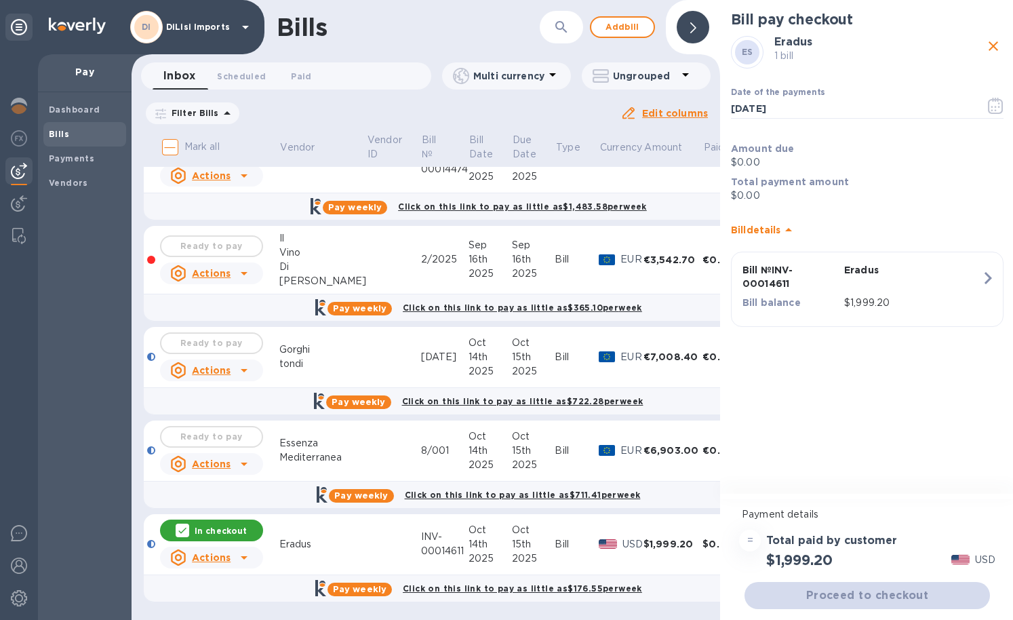
click at [233, 532] on p "In checkout" at bounding box center [221, 531] width 52 height 12
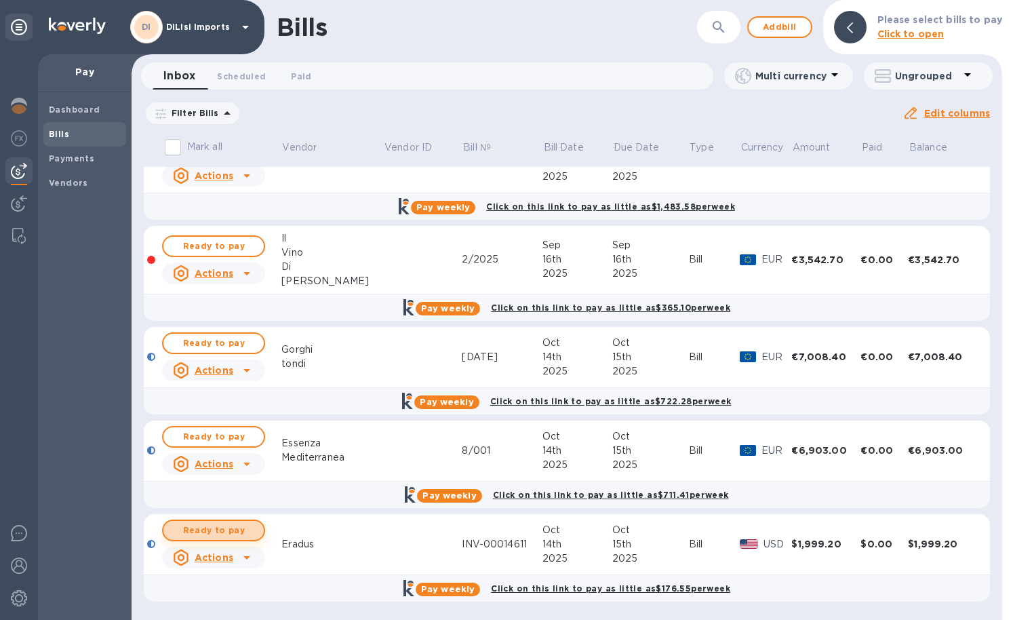
click at [235, 527] on span "Ready to pay" at bounding box center [213, 530] width 79 height 16
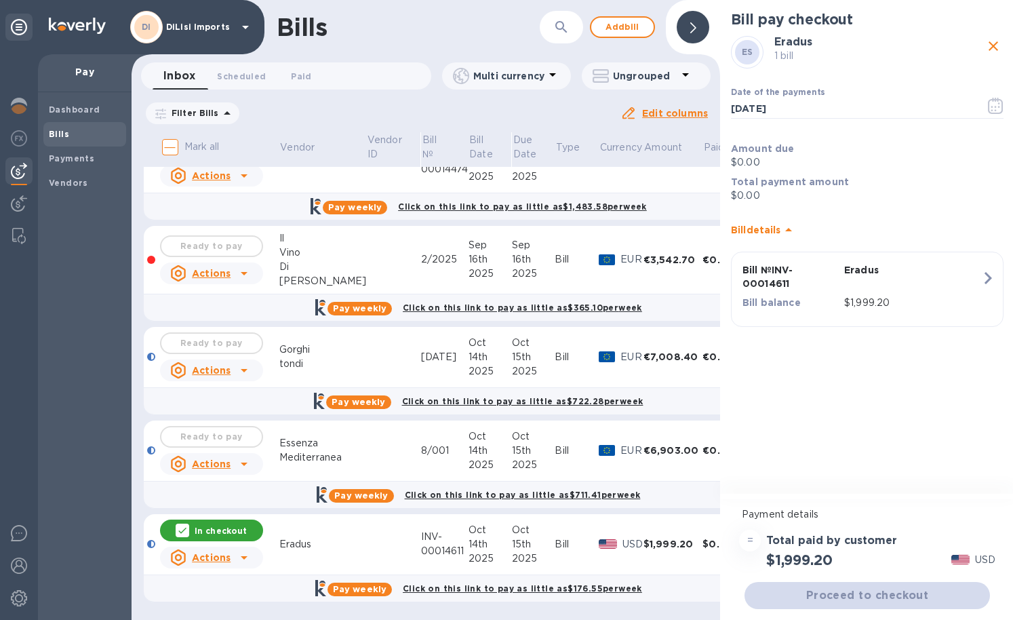
click at [962, 543] on div "= Total paid by customer $1,999.20 USD" at bounding box center [867, 549] width 262 height 44
click at [208, 532] on p "In checkout" at bounding box center [221, 531] width 52 height 12
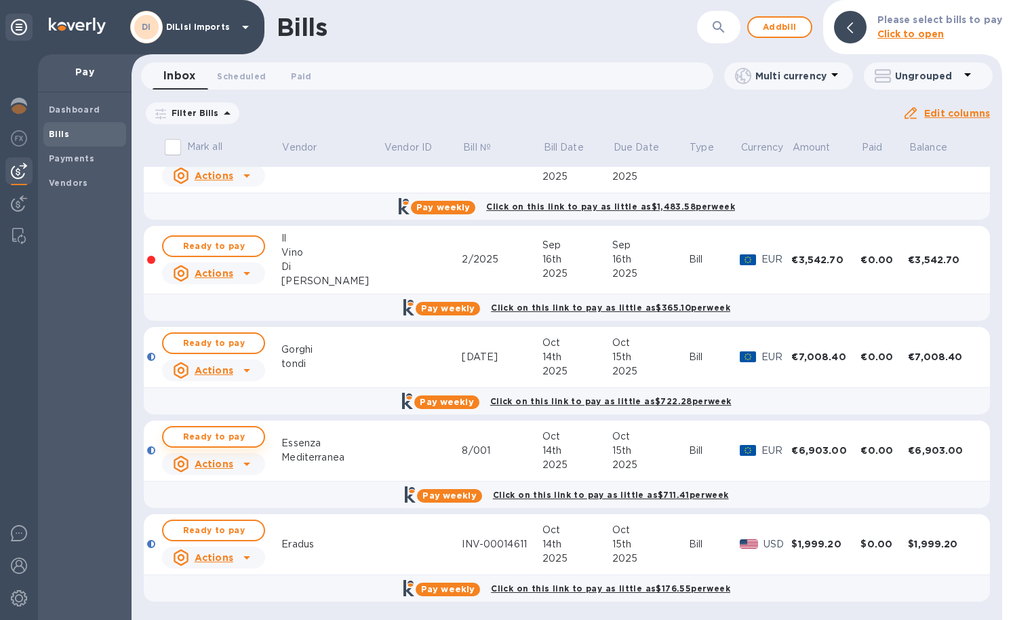
click at [239, 437] on span "Ready to pay" at bounding box center [213, 436] width 79 height 16
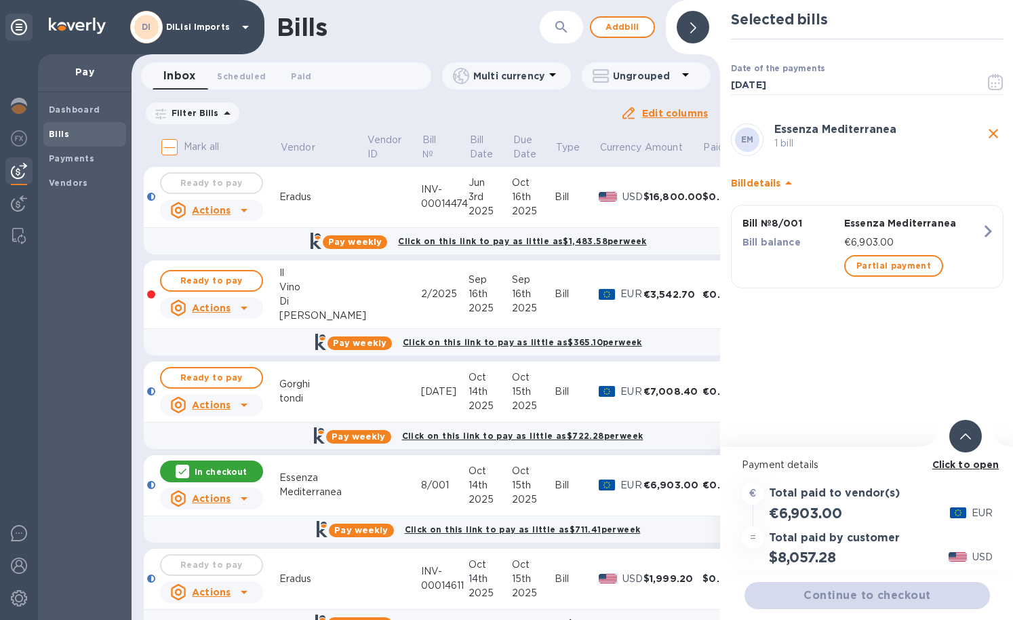
scroll to position [0, 0]
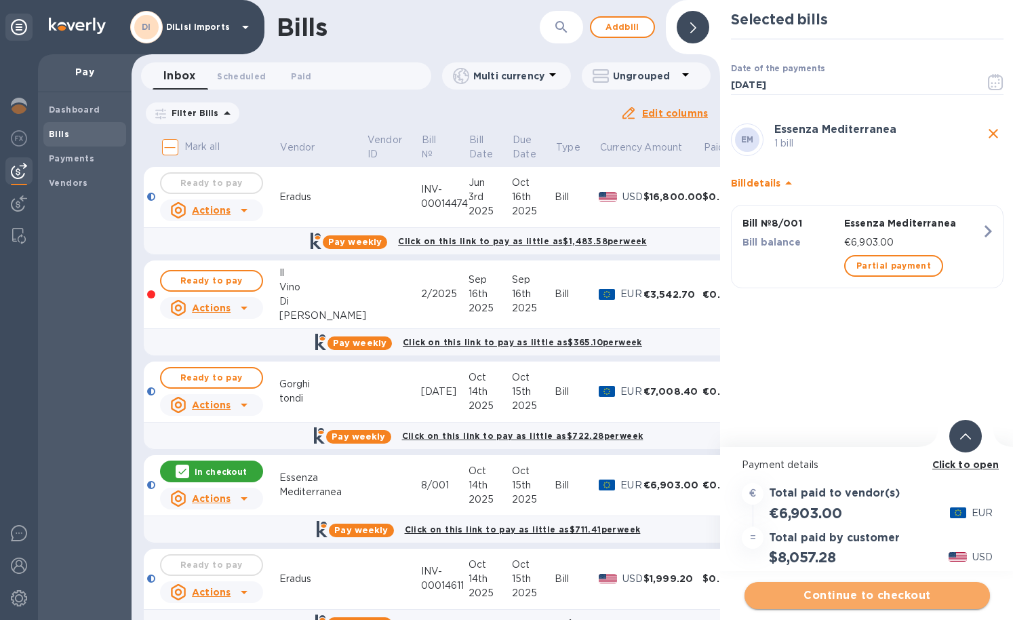
click at [846, 598] on span "Continue to checkout" at bounding box center [867, 595] width 224 height 16
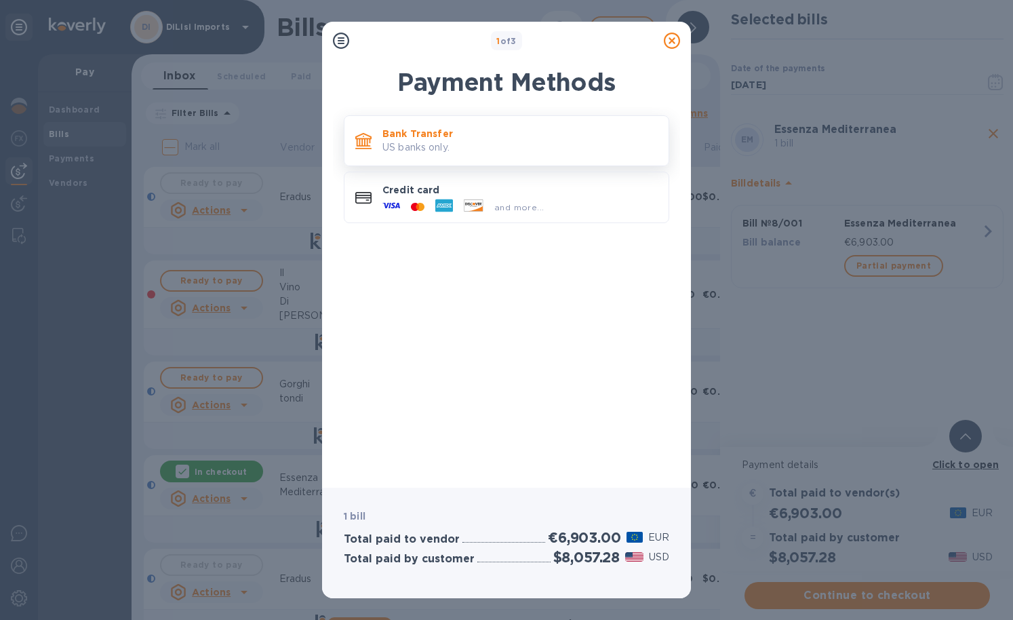
click at [512, 150] on p "US banks only." at bounding box center [519, 147] width 275 height 14
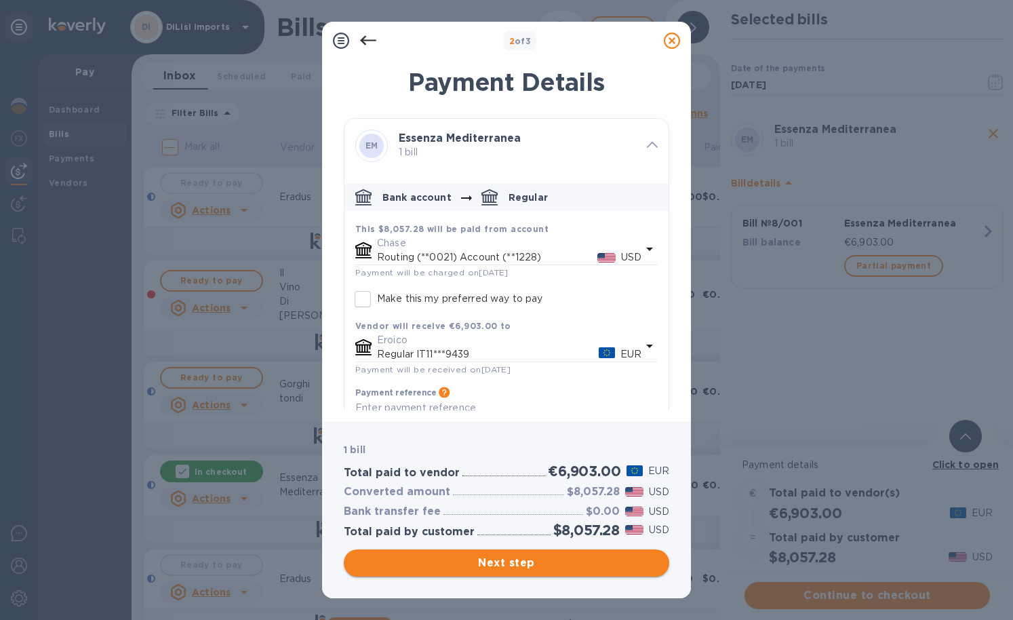
click at [558, 573] on button "Next step" at bounding box center [506, 562] width 325 height 27
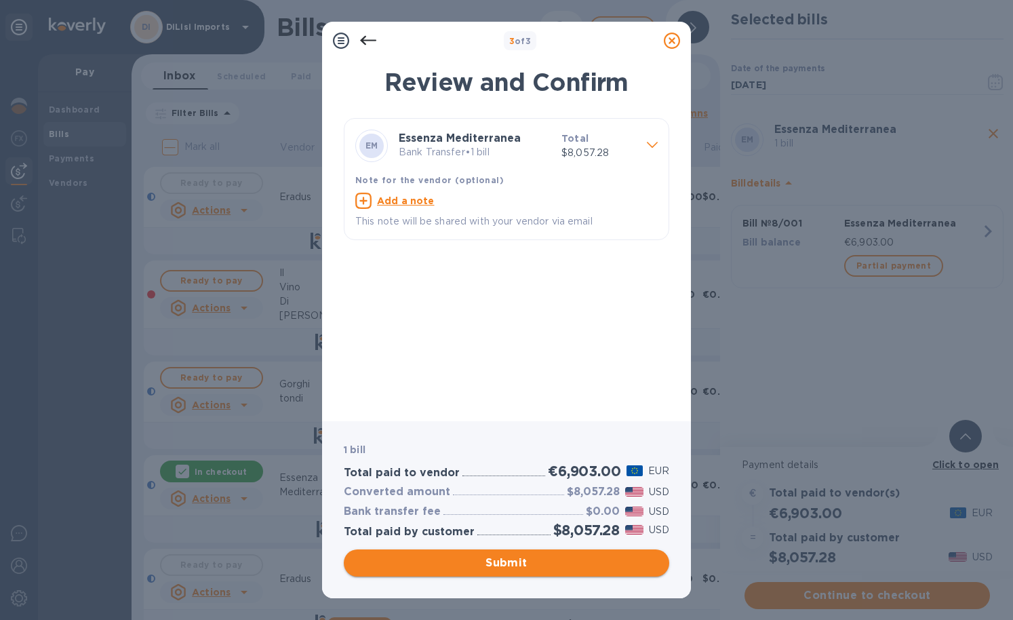
click at [551, 567] on span "Submit" at bounding box center [507, 563] width 304 height 16
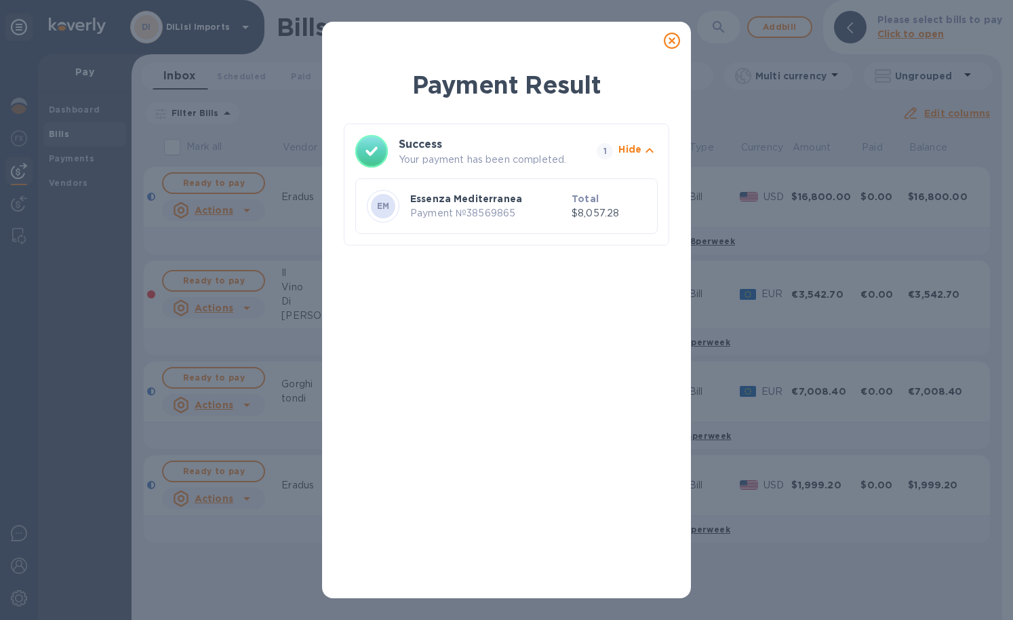
click at [672, 39] on icon at bounding box center [672, 41] width 16 height 16
